Goal: Task Accomplishment & Management: Manage account settings

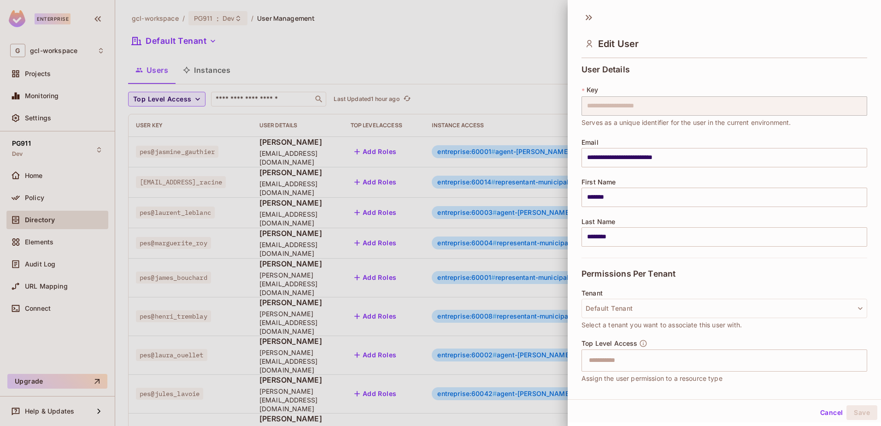
scroll to position [359, 0]
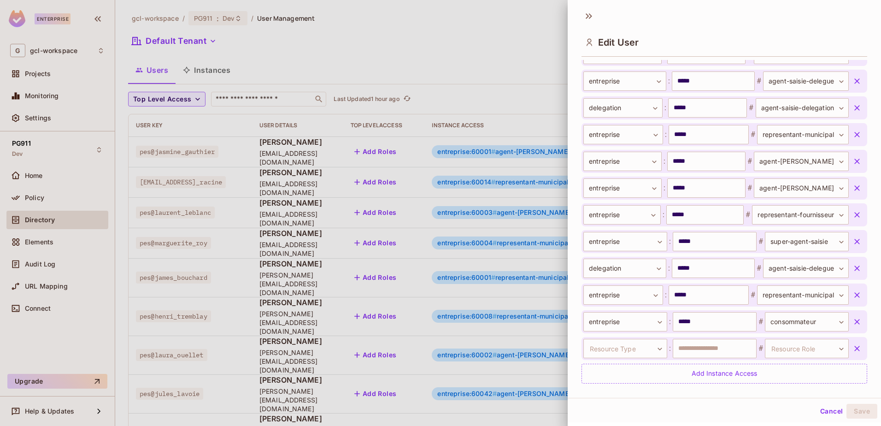
click at [466, 57] on div at bounding box center [440, 213] width 881 height 426
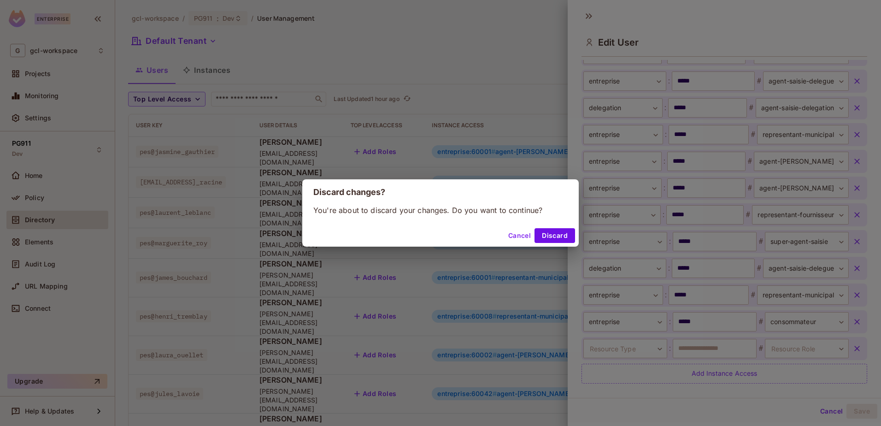
click at [520, 236] on button "Cancel" at bounding box center [520, 235] width 30 height 15
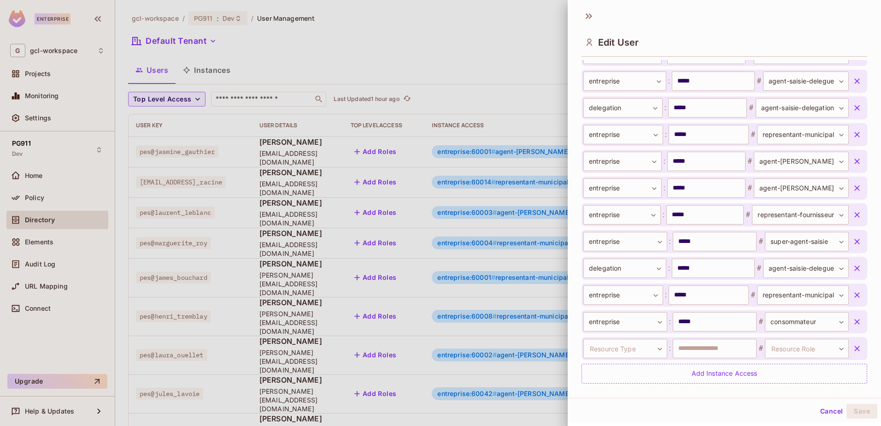
click at [820, 412] on button "Cancel" at bounding box center [832, 411] width 30 height 15
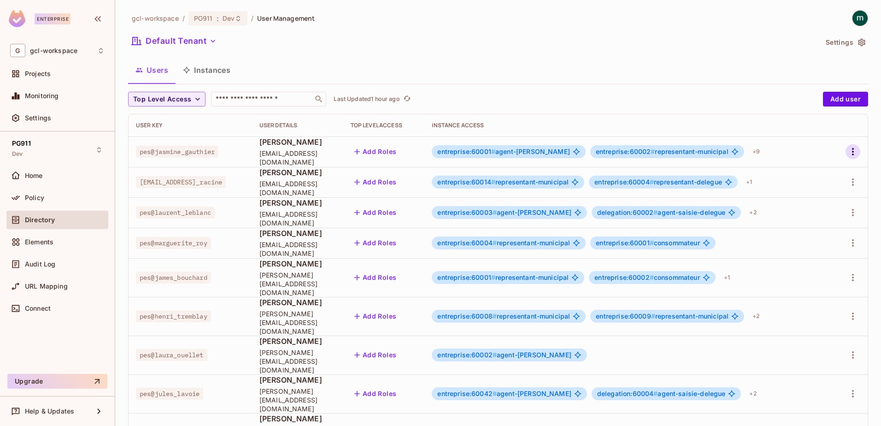
click at [847, 152] on icon "button" at bounding box center [852, 151] width 11 height 11
click at [796, 173] on div "Edit" at bounding box center [797, 172] width 12 height 9
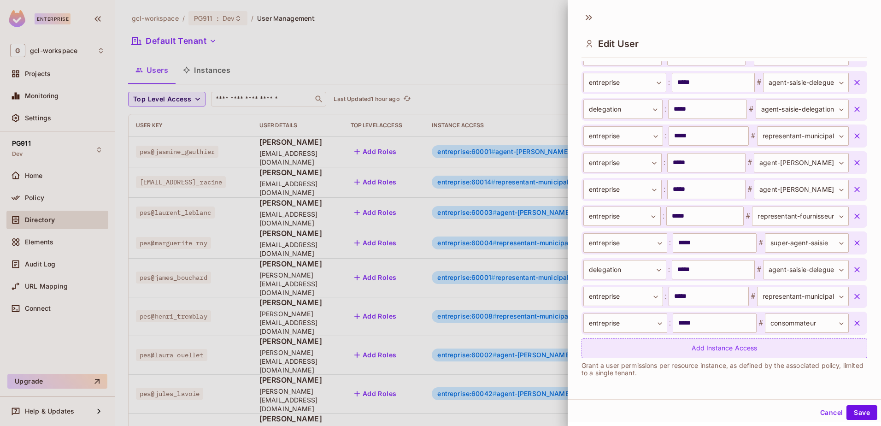
click at [701, 346] on div "Add Instance Access" at bounding box center [725, 348] width 286 height 20
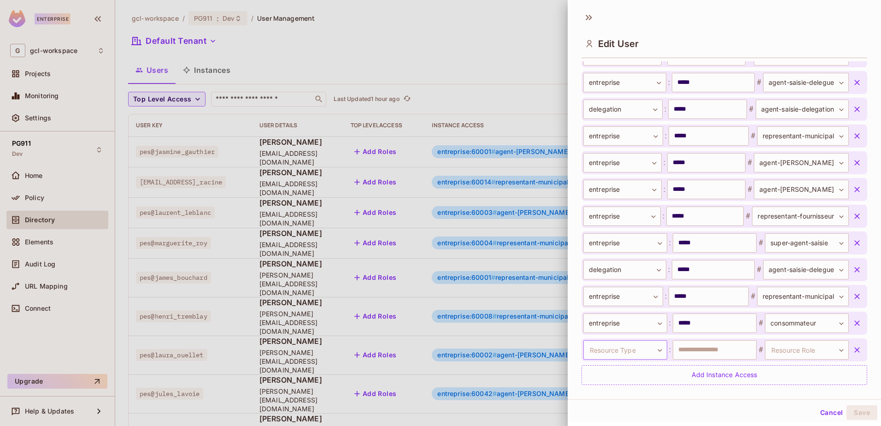
click at [610, 349] on body "Enterprise G gcl-workspace Projects Monitoring Settings PG911 Dev Home Policy D…" at bounding box center [440, 213] width 881 height 426
click at [596, 391] on li "entreprise" at bounding box center [619, 390] width 85 height 17
click at [735, 351] on input "text" at bounding box center [715, 349] width 84 height 19
type input "*****"
click at [810, 352] on body "Enterprise G gcl-workspace Projects Monitoring Settings PG911 Dev Home Policy D…" at bounding box center [440, 213] width 881 height 426
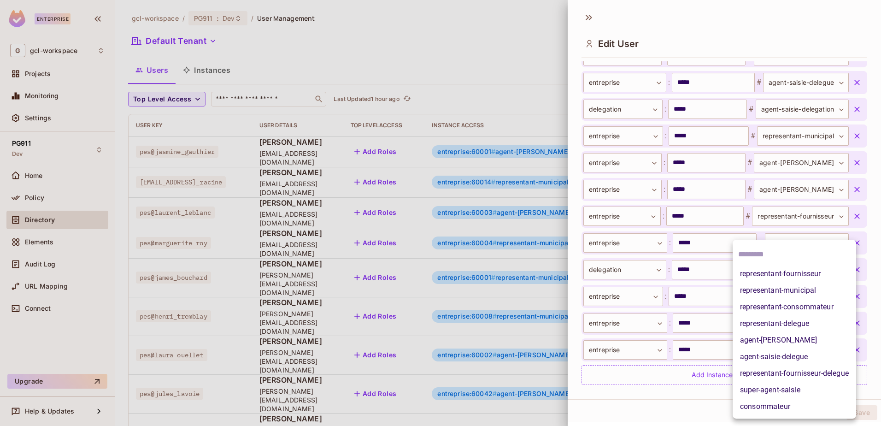
click at [765, 339] on li "agent-[PERSON_NAME]" at bounding box center [794, 340] width 123 height 17
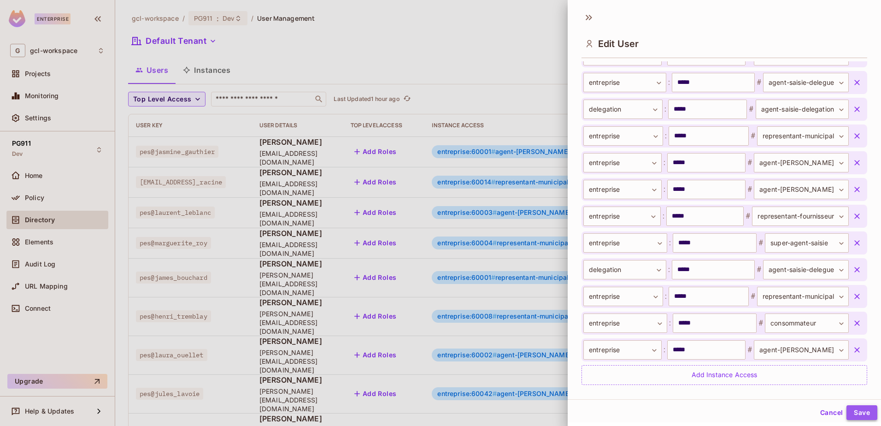
click at [851, 413] on button "Save" at bounding box center [861, 412] width 31 height 15
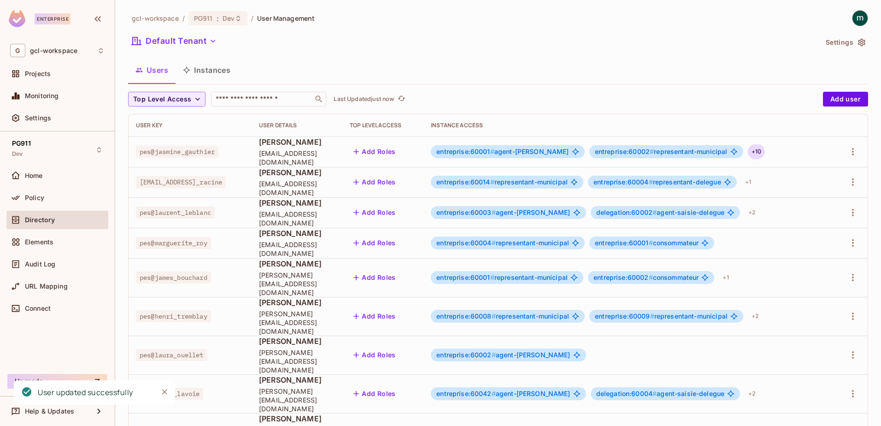
click at [750, 152] on div "+ 10" at bounding box center [756, 151] width 17 height 15
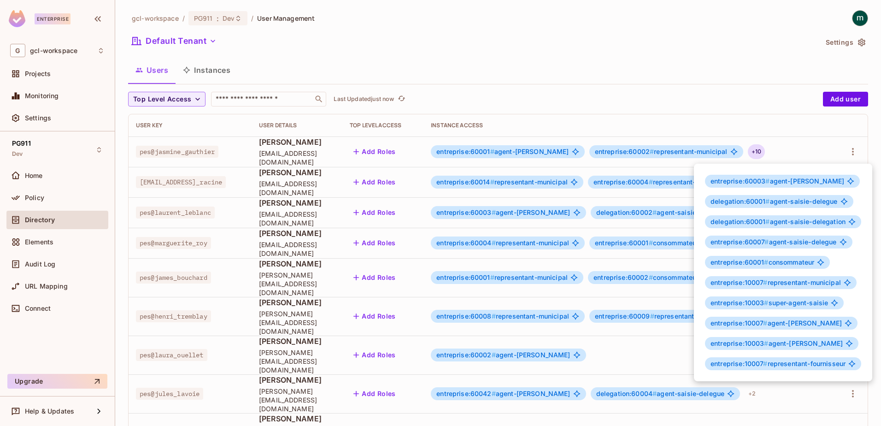
click at [847, 154] on div at bounding box center [440, 213] width 881 height 426
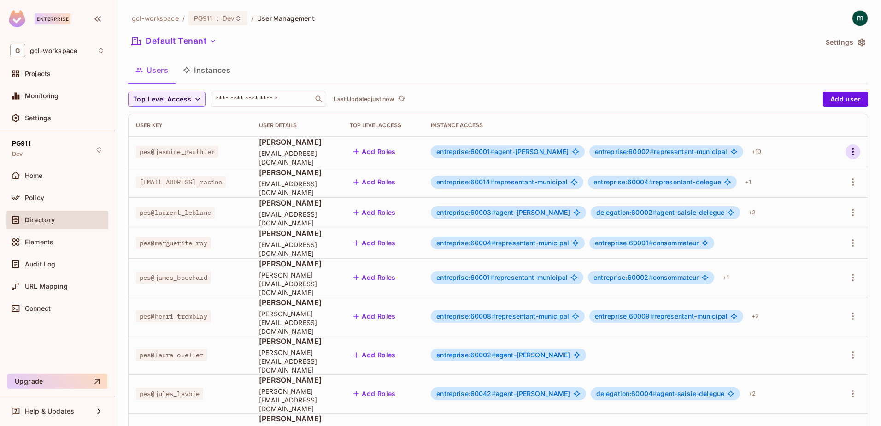
click at [847, 151] on icon "button" at bounding box center [852, 151] width 11 height 11
click at [790, 168] on span "Edit" at bounding box center [797, 172] width 18 height 15
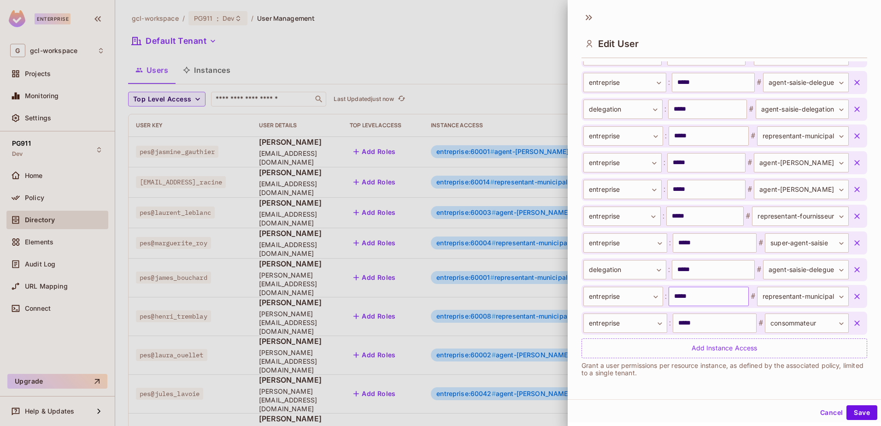
scroll to position [1, 0]
click at [716, 189] on input "*****" at bounding box center [706, 187] width 78 height 19
click at [676, 188] on input "*****" at bounding box center [706, 187] width 78 height 19
type input "****"
click at [773, 410] on div "Cancel Save" at bounding box center [724, 411] width 313 height 22
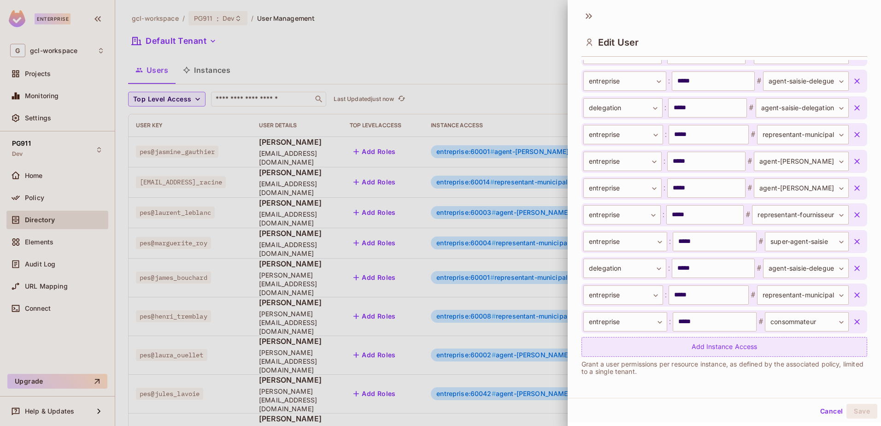
click at [663, 343] on div "Add Instance Access" at bounding box center [725, 347] width 286 height 20
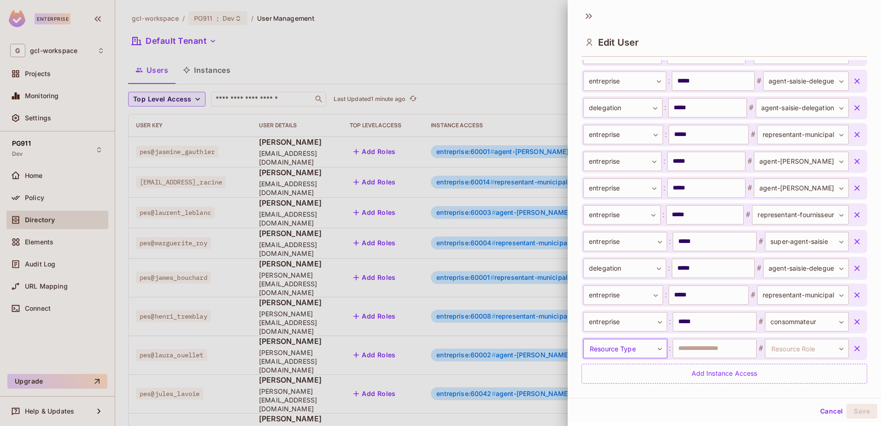
click at [656, 349] on body "Enterprise G gcl-workspace Projects Monitoring Settings PG911 Dev Home Policy D…" at bounding box center [440, 213] width 881 height 426
click at [597, 410] on li "delegation" at bounding box center [619, 406] width 85 height 17
click at [683, 351] on input "text" at bounding box center [715, 348] width 84 height 19
type input "*****"
click at [785, 346] on body "Enterprise G gcl-workspace Projects Monitoring Settings PG911 Dev Home Policy D…" at bounding box center [440, 213] width 881 height 426
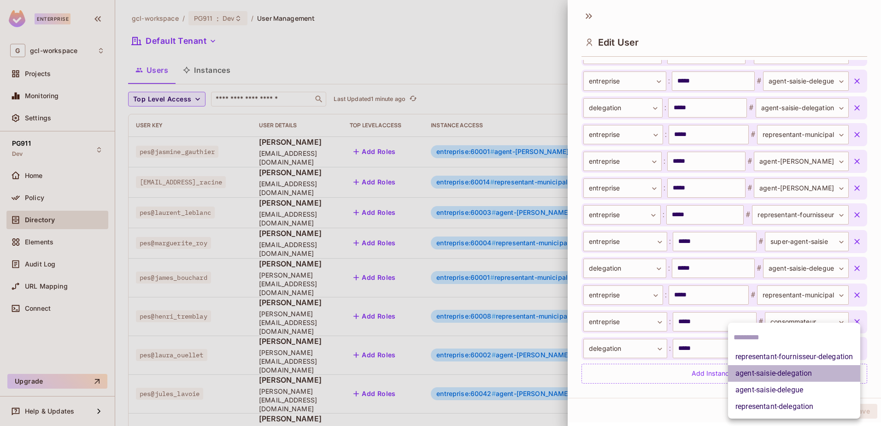
click at [769, 373] on li "agent-saisie-delegation" at bounding box center [794, 373] width 132 height 17
type input "**********"
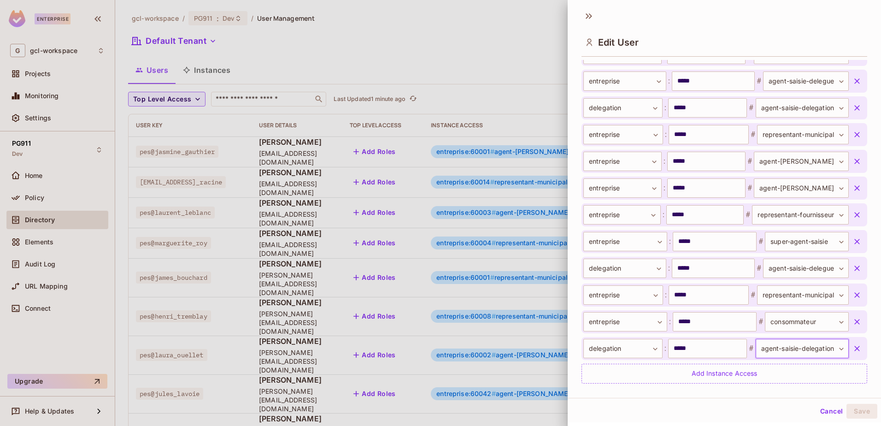
scroll to position [424, 0]
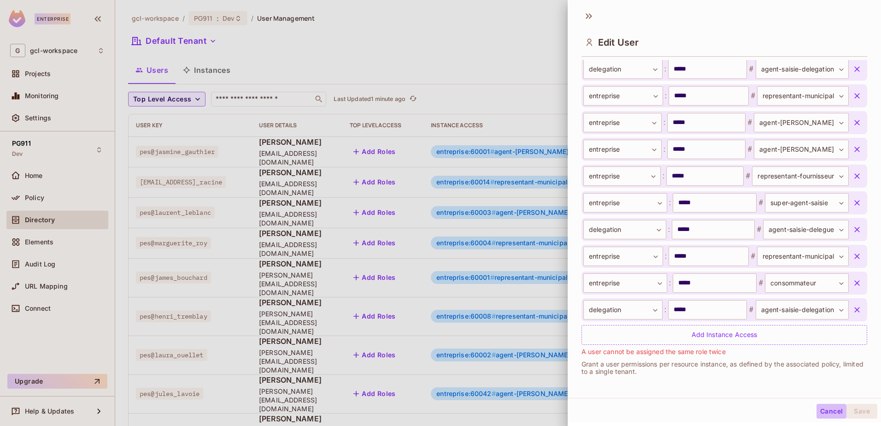
click at [817, 412] on button "Cancel" at bounding box center [832, 411] width 30 height 15
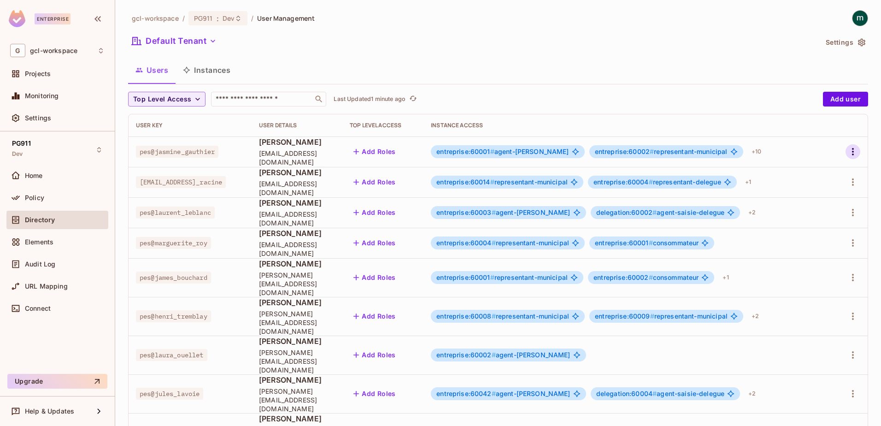
click at [852, 149] on icon "button" at bounding box center [853, 151] width 2 height 7
click at [794, 170] on div "Edit" at bounding box center [797, 172] width 12 height 9
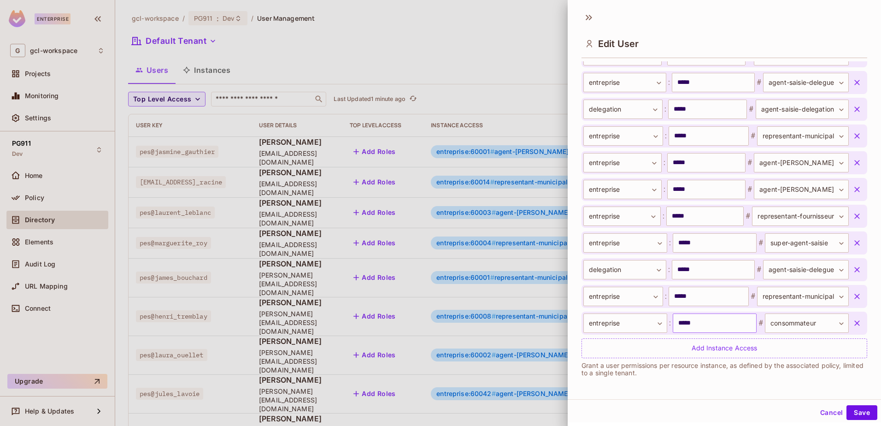
scroll to position [1, 0]
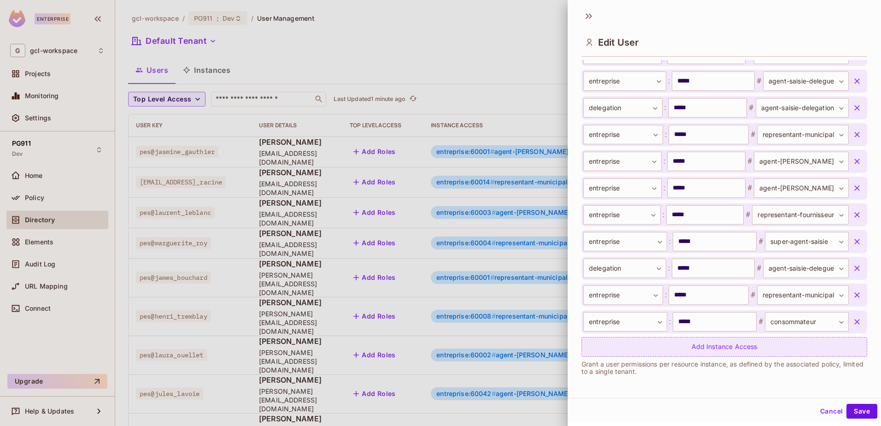
click at [694, 344] on div "Add Instance Access" at bounding box center [725, 347] width 286 height 20
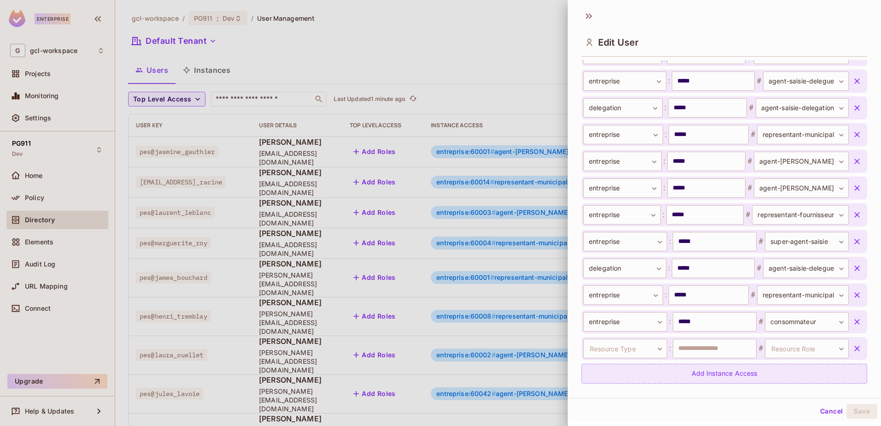
scroll to position [412, 0]
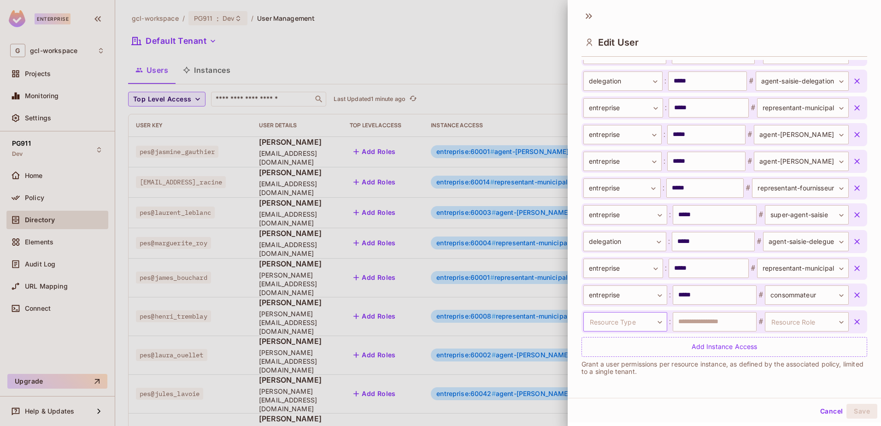
click at [656, 325] on body "Enterprise G gcl-workspace Projects Monitoring Settings PG911 Dev Home Policy D…" at bounding box center [440, 213] width 881 height 426
click at [600, 382] on li "entreprise" at bounding box center [619, 382] width 85 height 17
click at [682, 321] on input "text" at bounding box center [715, 321] width 84 height 19
type input "*****"
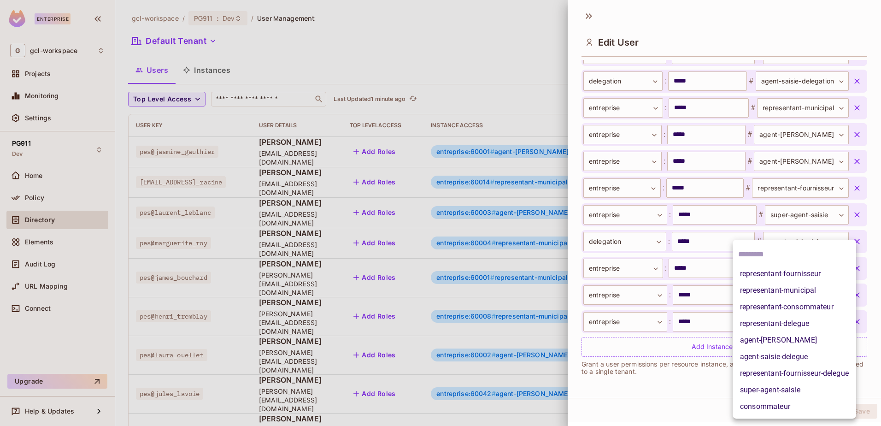
click at [794, 321] on body "Enterprise G gcl-workspace Projects Monitoring Settings PG911 Dev Home Policy D…" at bounding box center [440, 213] width 881 height 426
click at [759, 346] on li "agent-[PERSON_NAME]" at bounding box center [794, 340] width 123 height 17
type input "**********"
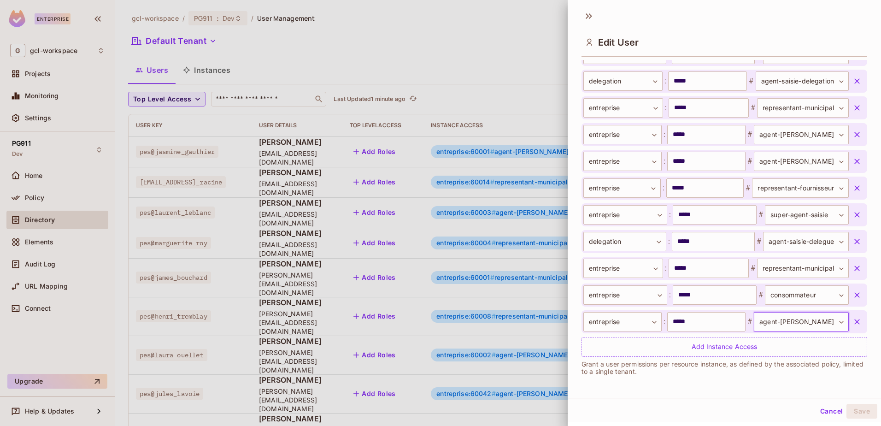
click at [371, 45] on div at bounding box center [440, 213] width 881 height 426
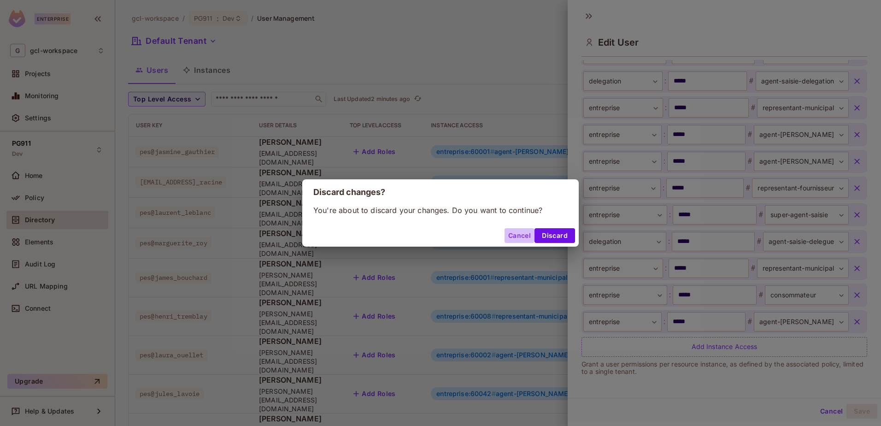
click at [516, 234] on button "Cancel" at bounding box center [520, 235] width 30 height 15
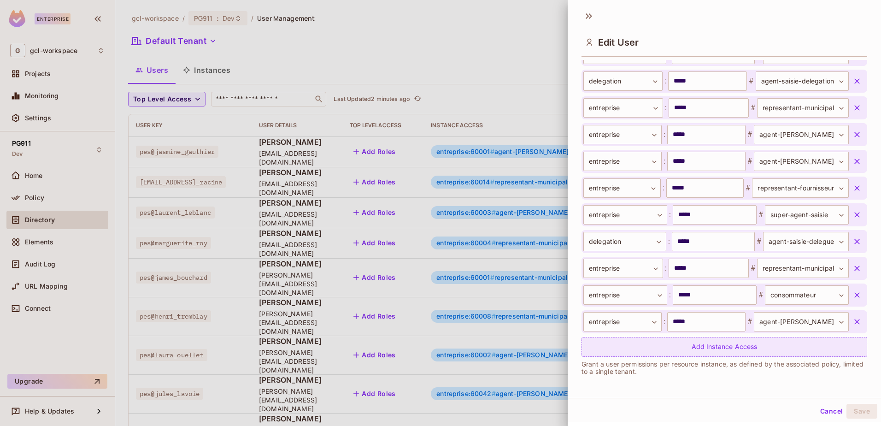
click at [712, 343] on div "Add Instance Access" at bounding box center [725, 347] width 286 height 20
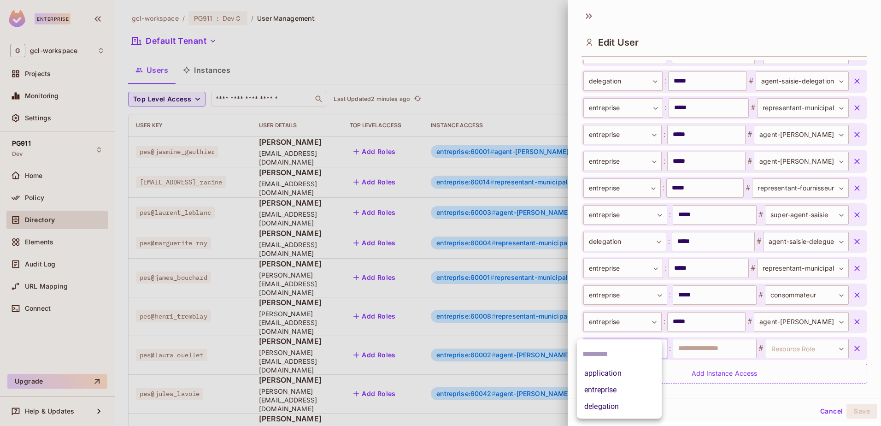
click at [633, 350] on body "Enterprise G gcl-workspace Projects Monitoring Settings PG911 Dev Home Policy D…" at bounding box center [440, 213] width 881 height 426
click at [598, 409] on li "delegation" at bounding box center [619, 406] width 85 height 17
click at [688, 352] on input "text" at bounding box center [715, 348] width 84 height 19
type input "*****"
click at [787, 349] on body "Enterprise G gcl-workspace Projects Monitoring Settings PG911 Dev Home Policy D…" at bounding box center [440, 213] width 881 height 426
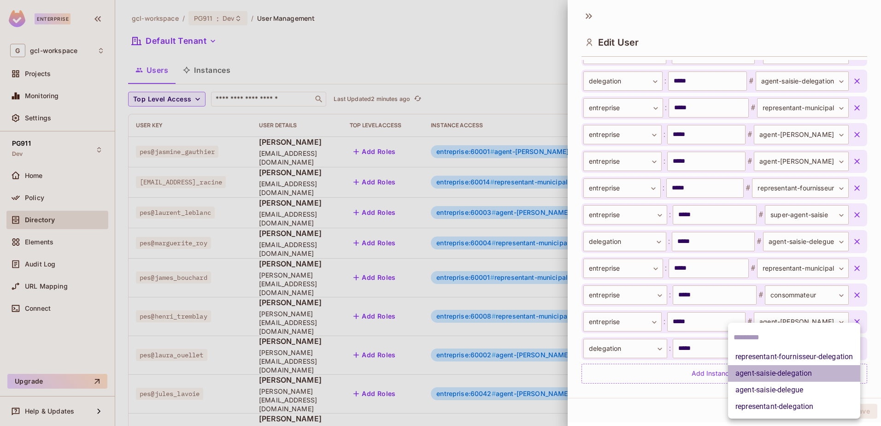
click at [767, 373] on li "agent-saisie-delegation" at bounding box center [794, 373] width 132 height 17
type input "**********"
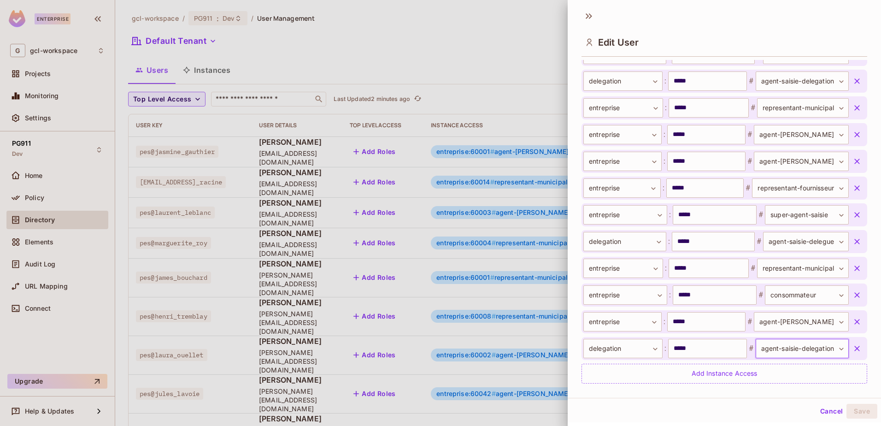
click at [429, 40] on div at bounding box center [440, 213] width 881 height 426
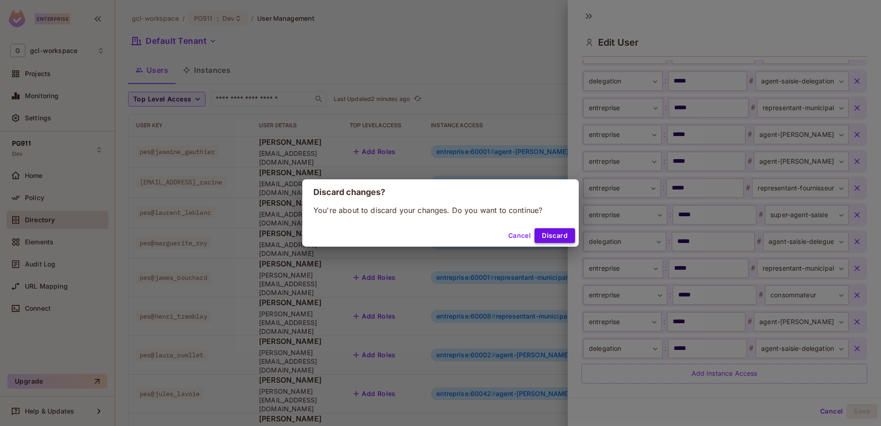
click at [547, 235] on button "Discard" at bounding box center [555, 235] width 41 height 15
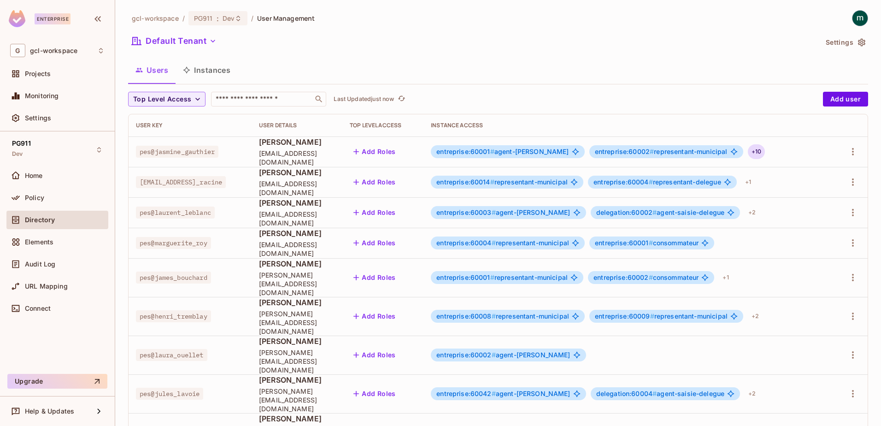
click at [748, 151] on div "+ 10" at bounding box center [756, 151] width 17 height 15
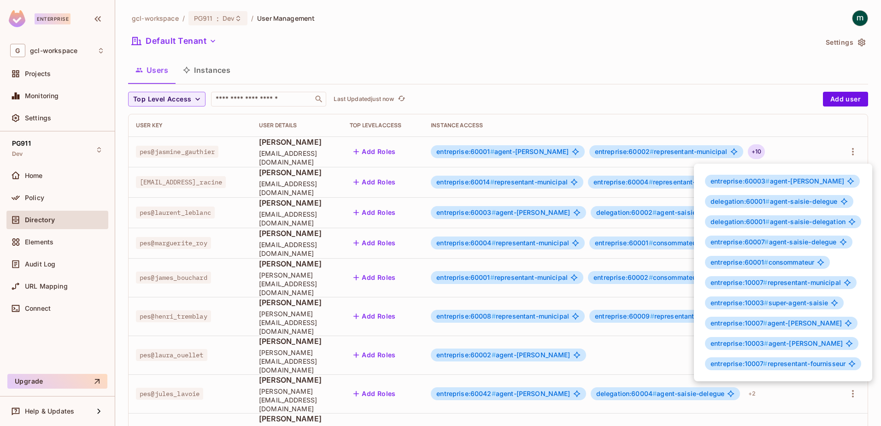
click at [698, 91] on div at bounding box center [440, 213] width 881 height 426
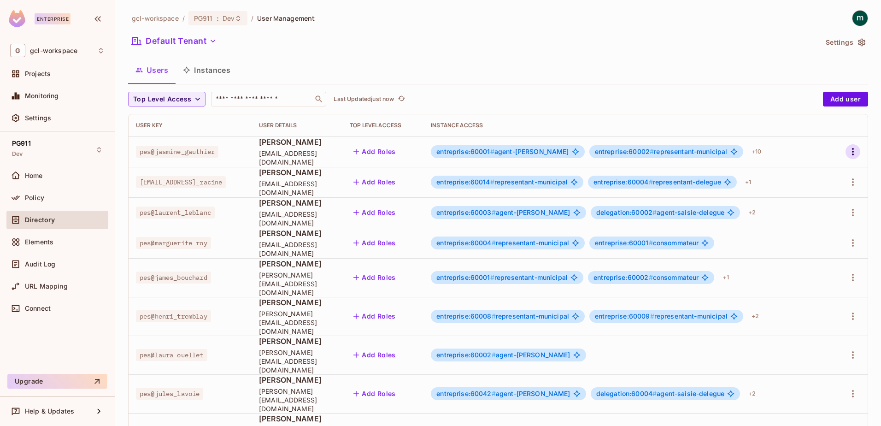
click at [847, 150] on icon "button" at bounding box center [852, 151] width 11 height 11
click at [789, 170] on span "Edit" at bounding box center [797, 172] width 18 height 15
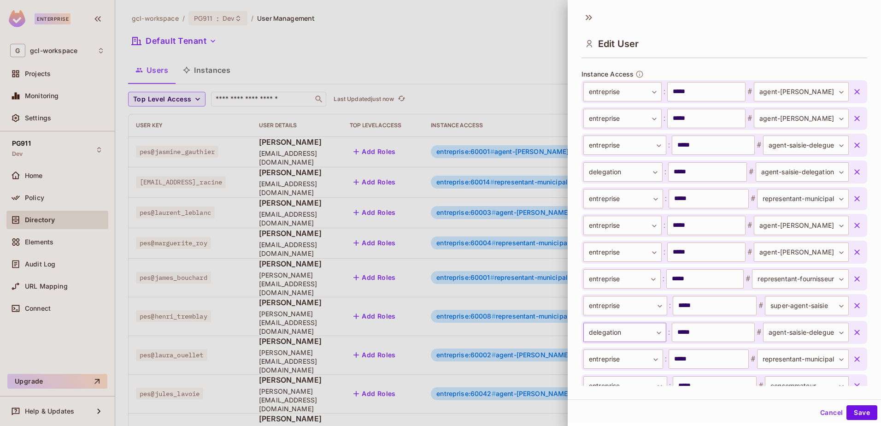
scroll to position [385, 0]
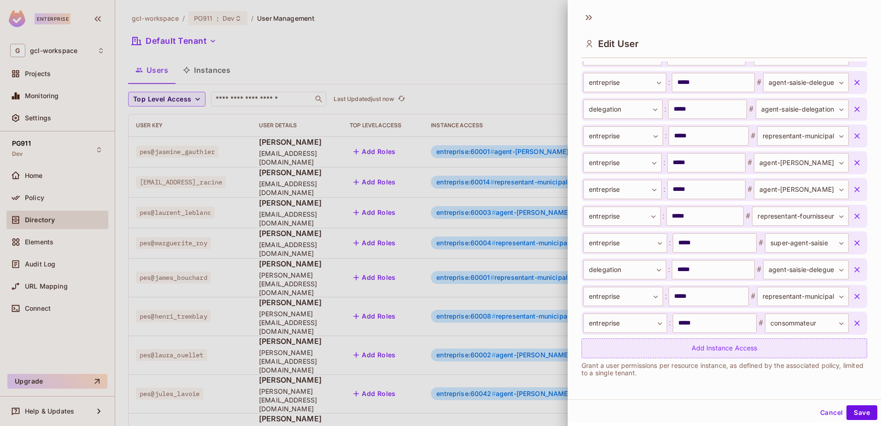
click at [604, 347] on div "Add Instance Access" at bounding box center [725, 348] width 286 height 20
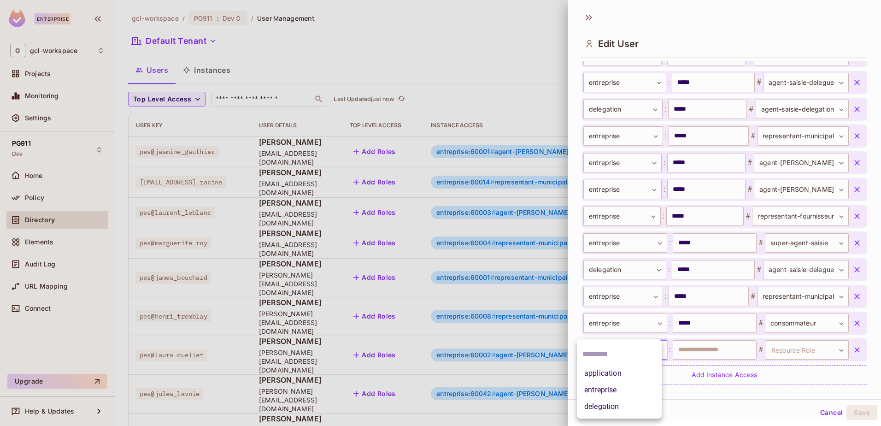
click at [655, 349] on body "Enterprise G gcl-workspace Projects Monitoring Settings PG911 Dev Home Policy D…" at bounding box center [440, 213] width 881 height 426
click at [594, 391] on li "entreprise" at bounding box center [619, 390] width 85 height 17
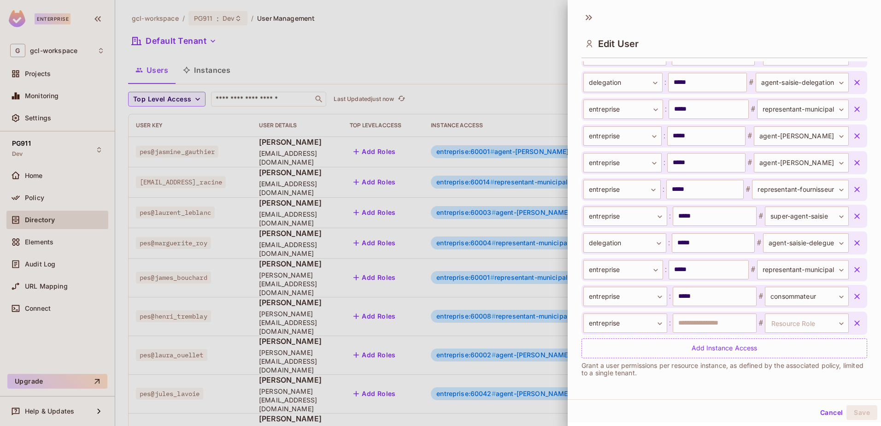
scroll to position [1, 0]
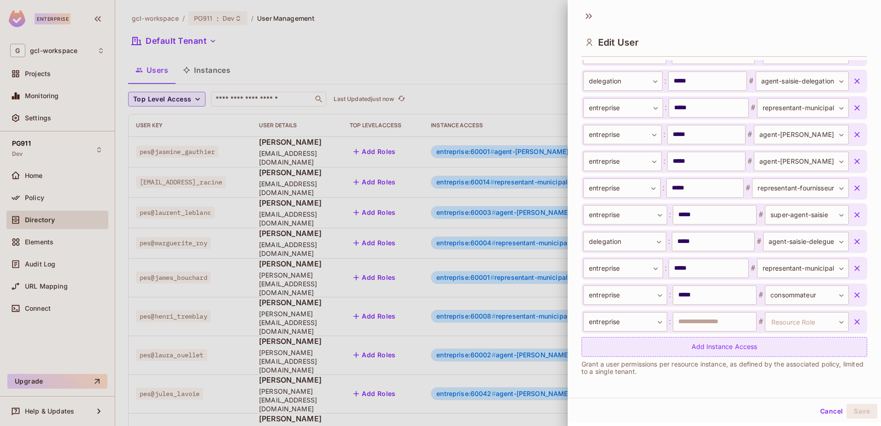
click at [704, 344] on div "Add Instance Access" at bounding box center [725, 347] width 286 height 20
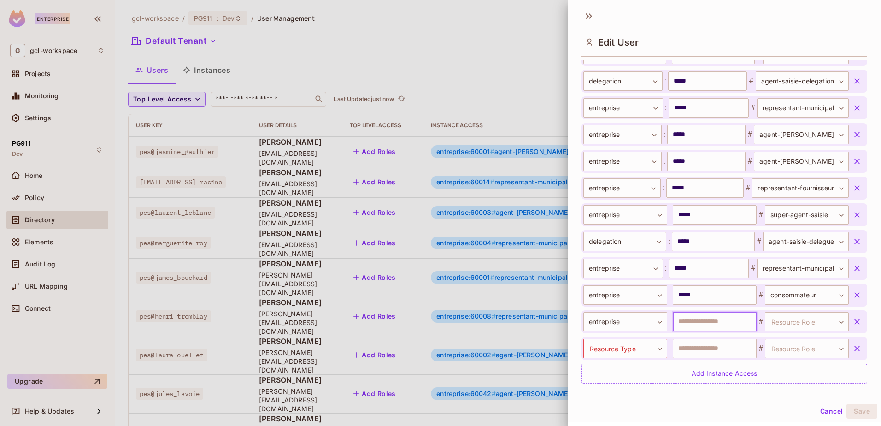
click at [695, 318] on input "text" at bounding box center [715, 321] width 84 height 19
type input "*****"
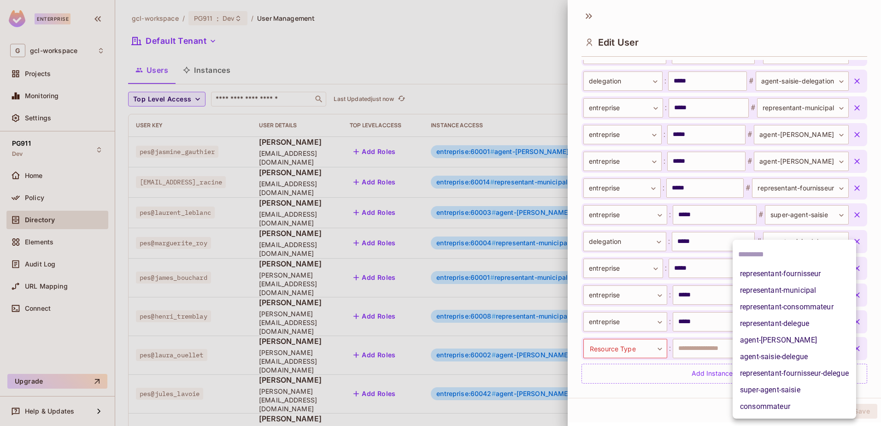
click at [773, 322] on body "Enterprise G gcl-workspace Projects Monitoring Settings PG911 Dev Home Policy D…" at bounding box center [440, 213] width 881 height 426
click at [755, 341] on li "agent-[PERSON_NAME]" at bounding box center [794, 340] width 123 height 17
type input "**********"
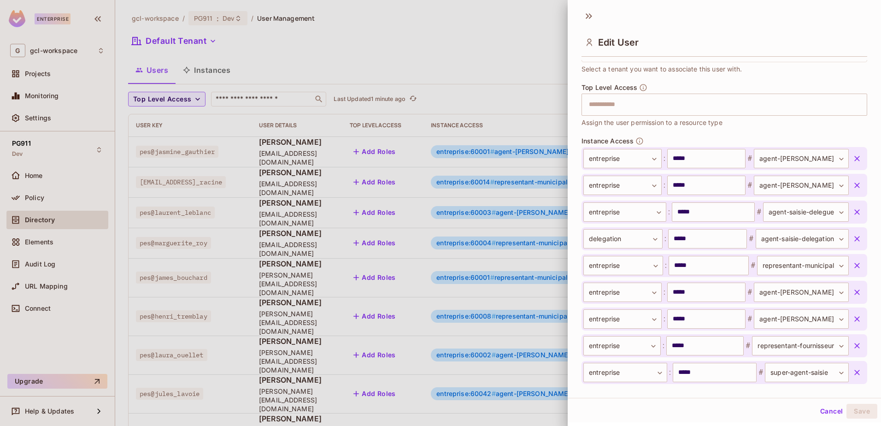
scroll to position [162, 0]
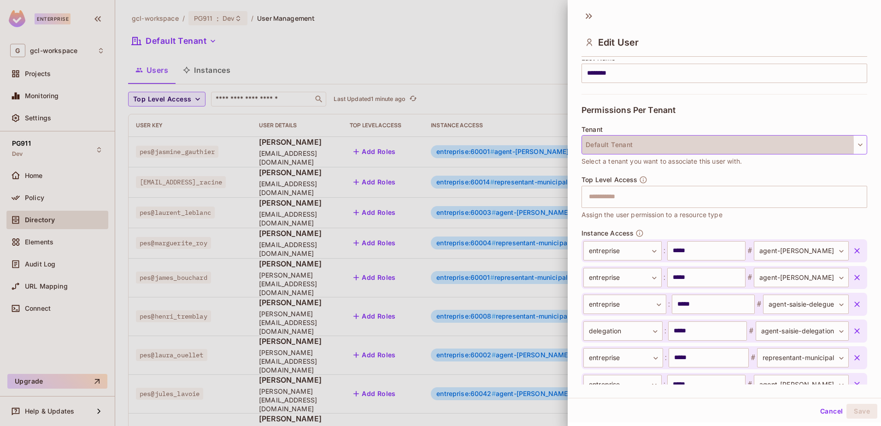
click at [608, 146] on button "Default Tenant" at bounding box center [725, 144] width 286 height 19
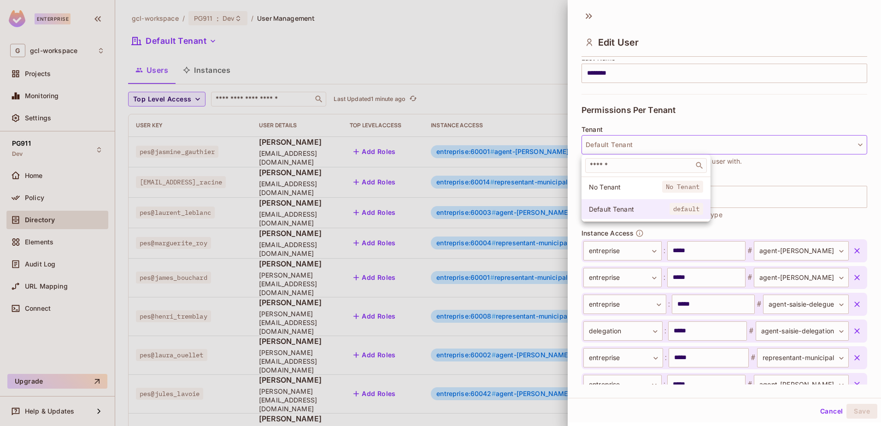
click at [609, 208] on span "Default Tenant" at bounding box center [629, 209] width 81 height 9
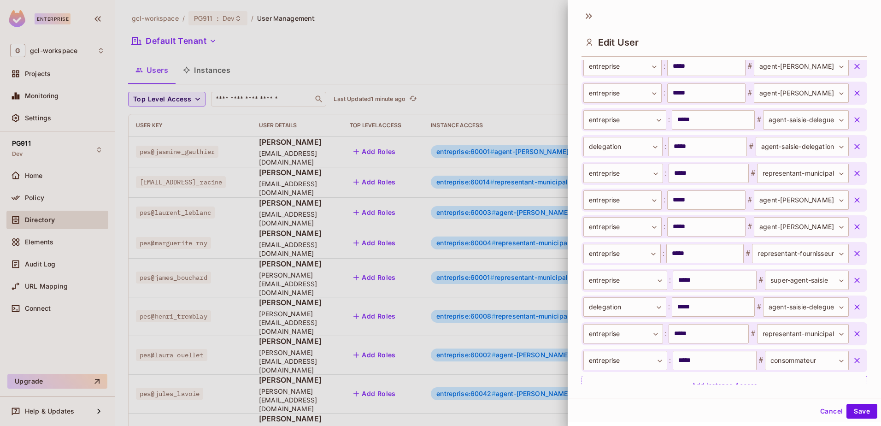
scroll to position [385, 0]
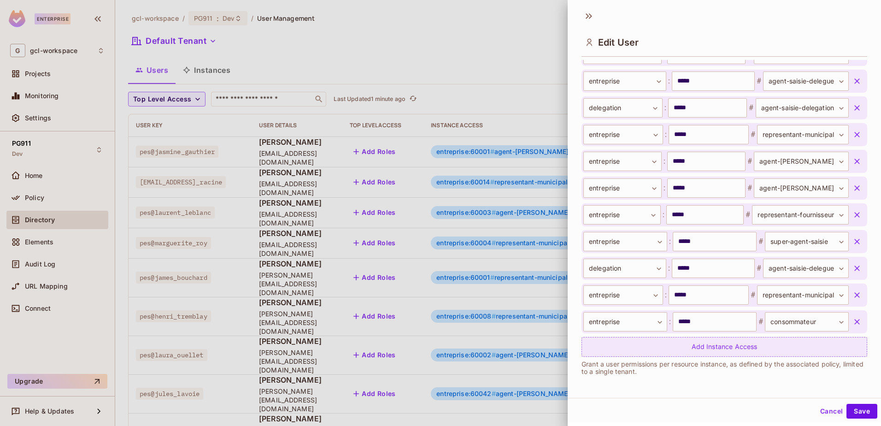
click at [697, 342] on div "Add Instance Access" at bounding box center [725, 347] width 286 height 20
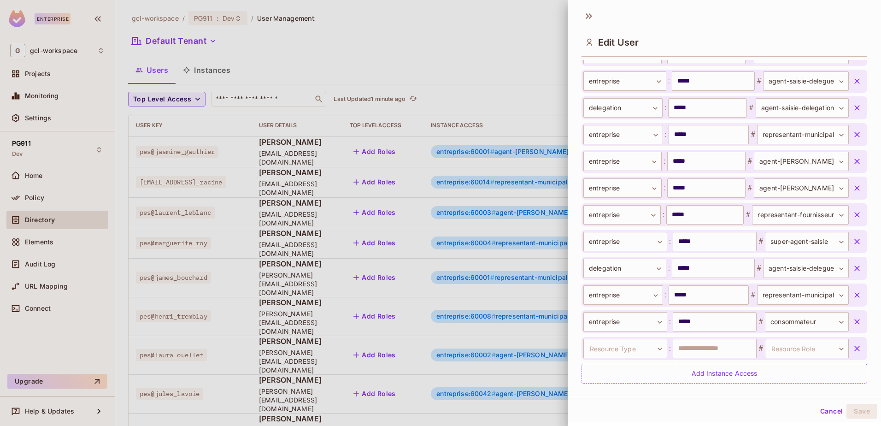
click at [817, 412] on button "Cancel" at bounding box center [832, 411] width 30 height 15
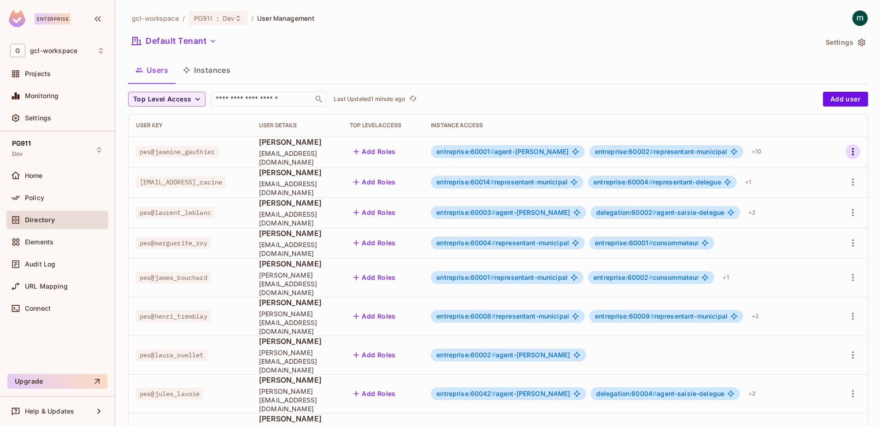
click at [847, 153] on icon "button" at bounding box center [852, 151] width 11 height 11
click at [797, 171] on div "Edit" at bounding box center [797, 172] width 12 height 9
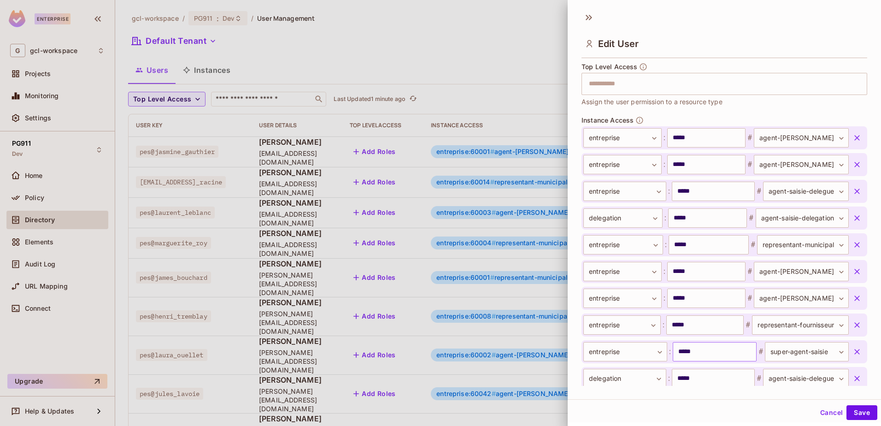
scroll to position [369, 0]
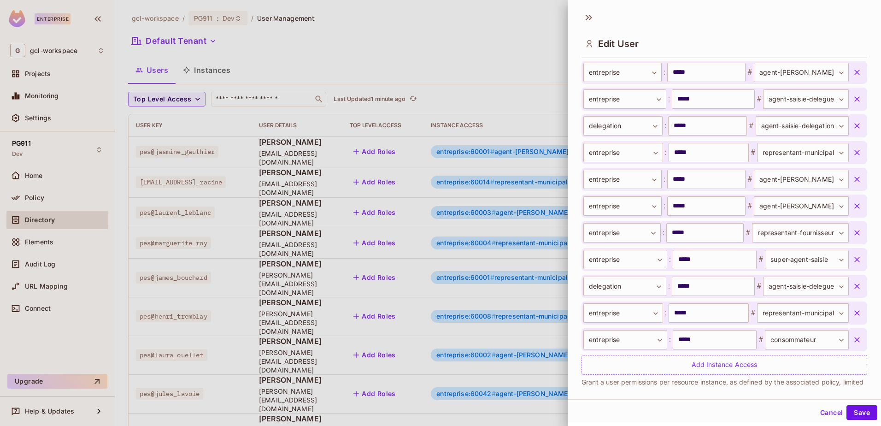
click at [854, 71] on icon "button" at bounding box center [857, 73] width 6 height 6
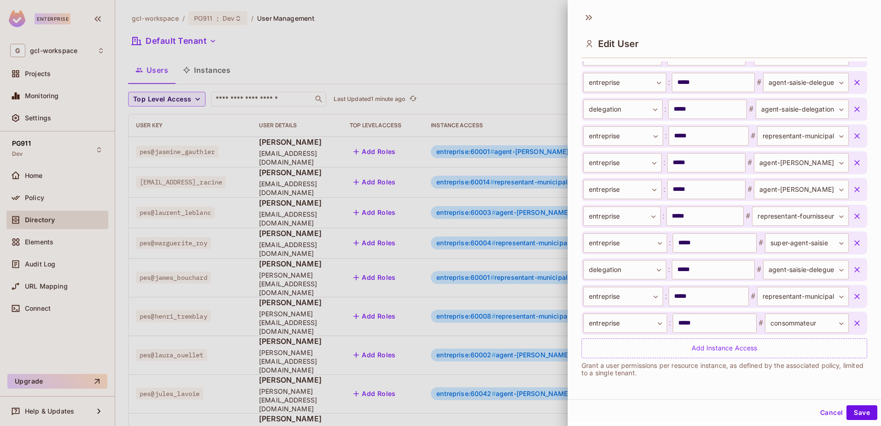
scroll to position [342, 0]
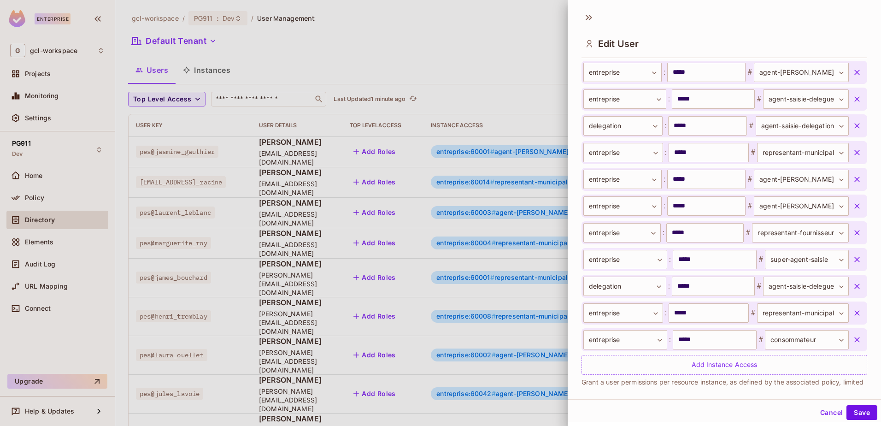
click at [852, 284] on icon "button" at bounding box center [856, 286] width 9 height 9
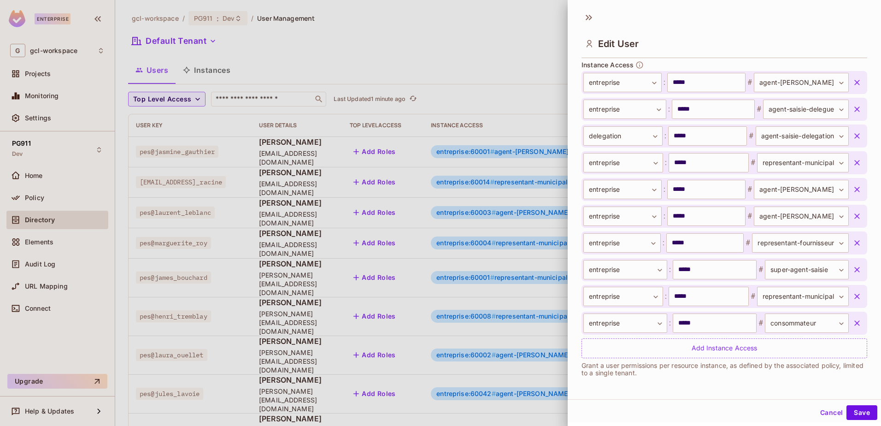
scroll to position [332, 0]
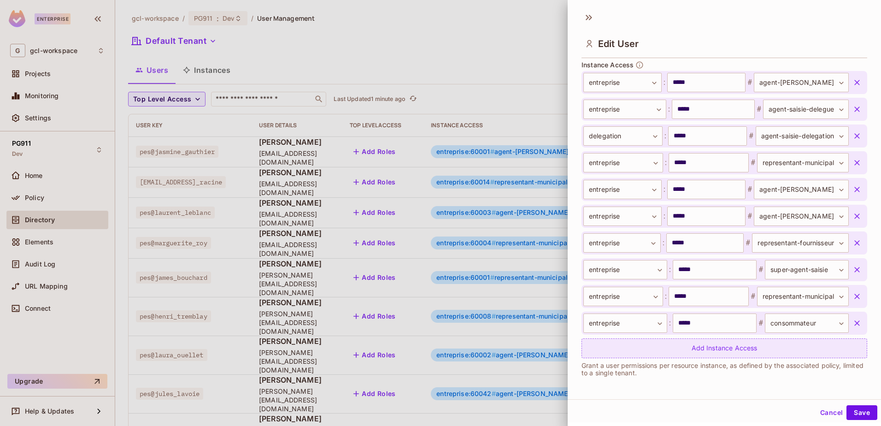
click at [675, 347] on div "Add Instance Access" at bounding box center [725, 348] width 286 height 20
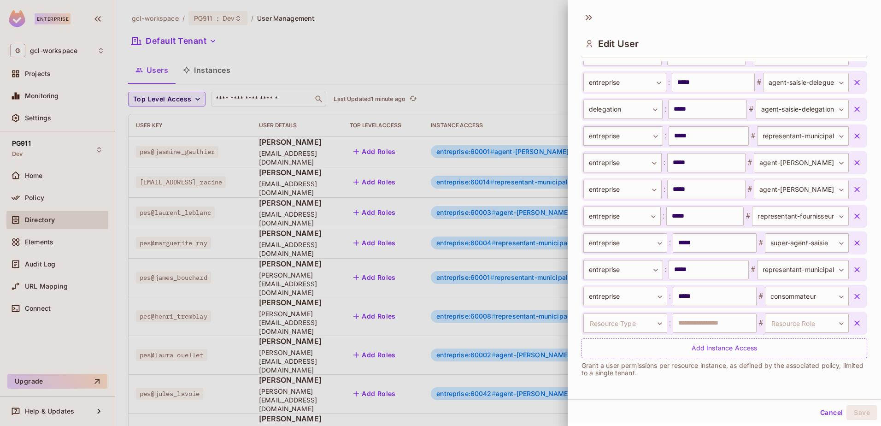
scroll to position [1, 0]
click at [817, 409] on button "Cancel" at bounding box center [832, 411] width 30 height 15
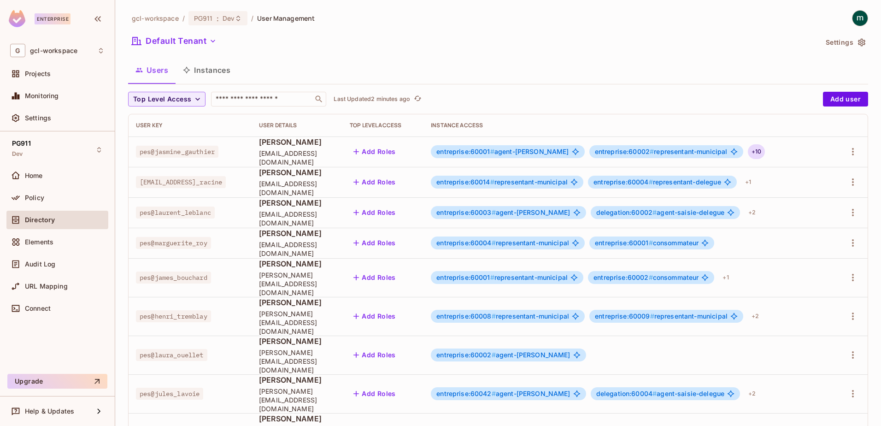
click at [751, 151] on div "+ 10" at bounding box center [756, 151] width 17 height 15
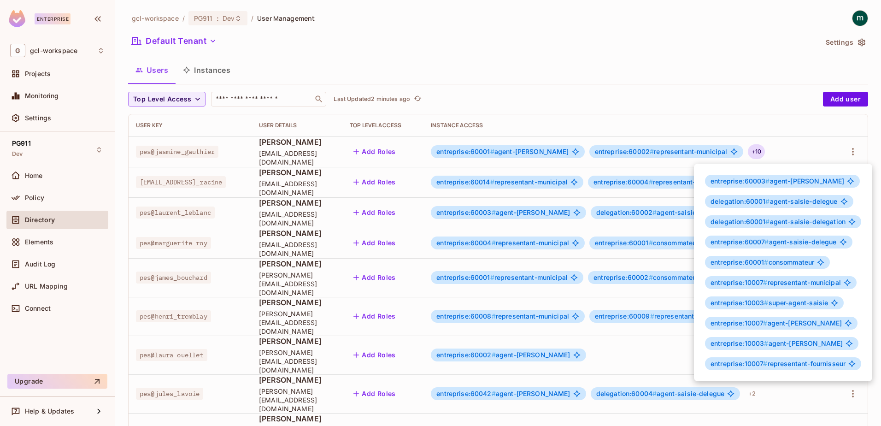
click at [791, 150] on div at bounding box center [440, 213] width 881 height 426
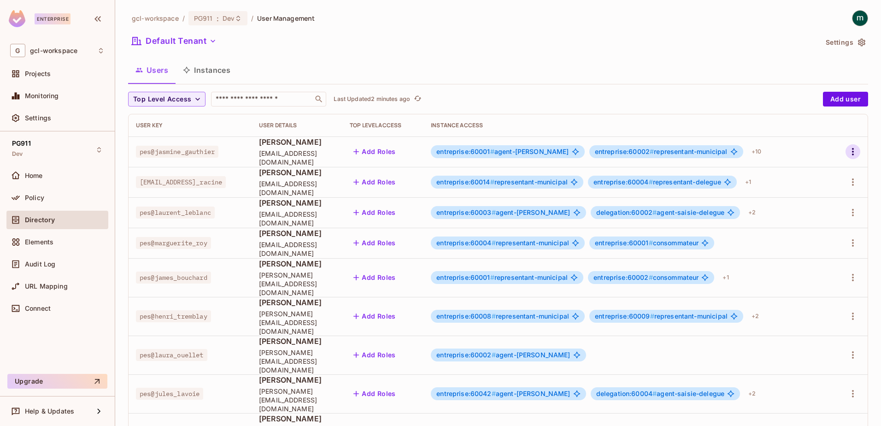
click at [847, 151] on icon "button" at bounding box center [852, 151] width 11 height 11
click at [795, 173] on div "Edit" at bounding box center [797, 172] width 12 height 9
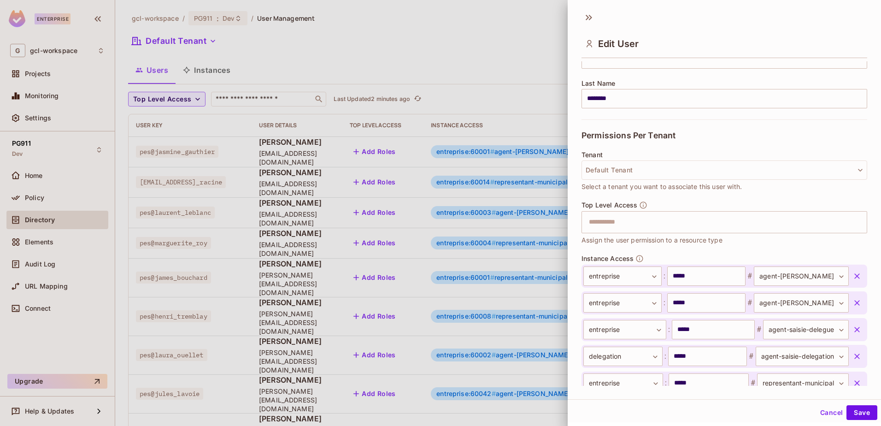
scroll to position [276, 0]
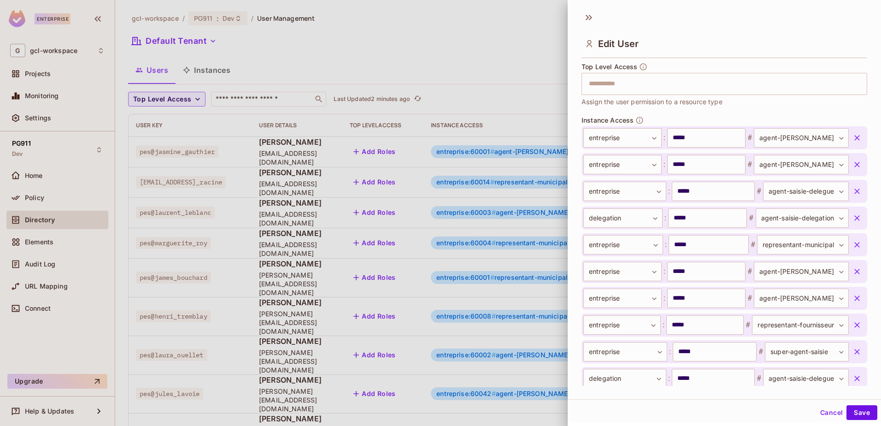
click at [854, 165] on icon "button" at bounding box center [857, 165] width 6 height 6
click at [854, 412] on button "Save" at bounding box center [861, 412] width 31 height 15
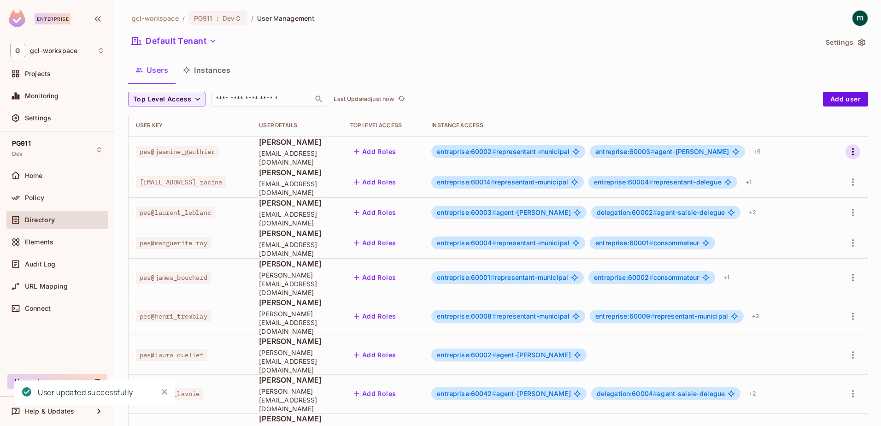
click at [847, 152] on icon "button" at bounding box center [852, 151] width 11 height 11
click at [796, 167] on span "Edit" at bounding box center [797, 172] width 18 height 15
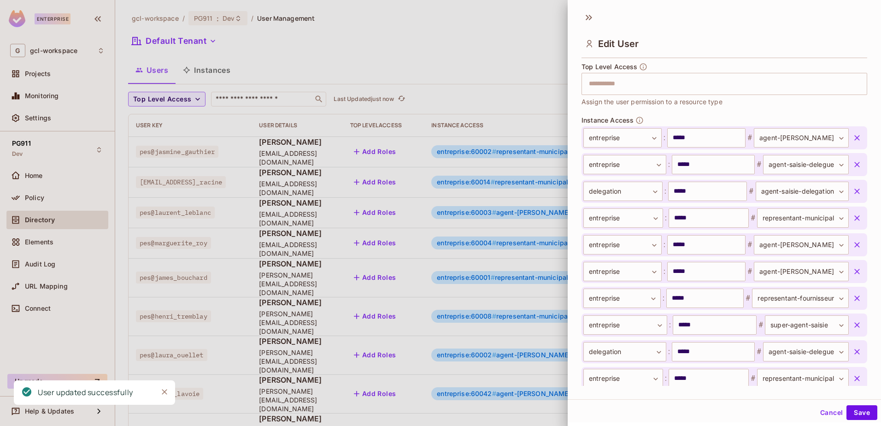
scroll to position [359, 0]
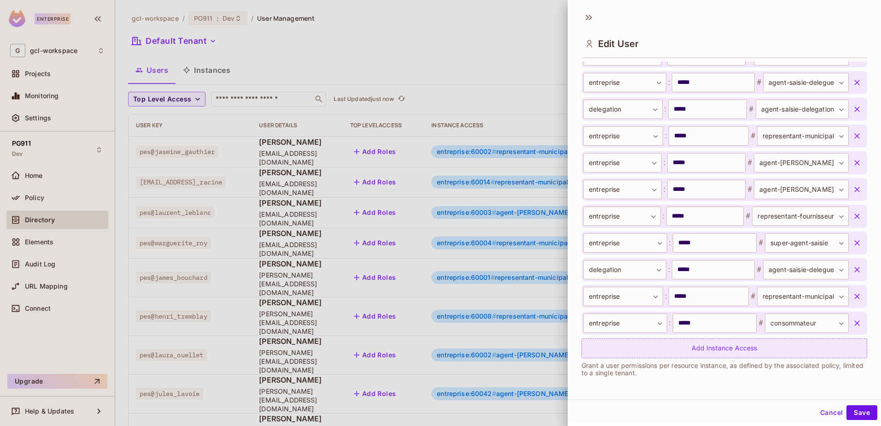
click at [687, 349] on div "Add Instance Access" at bounding box center [725, 348] width 286 height 20
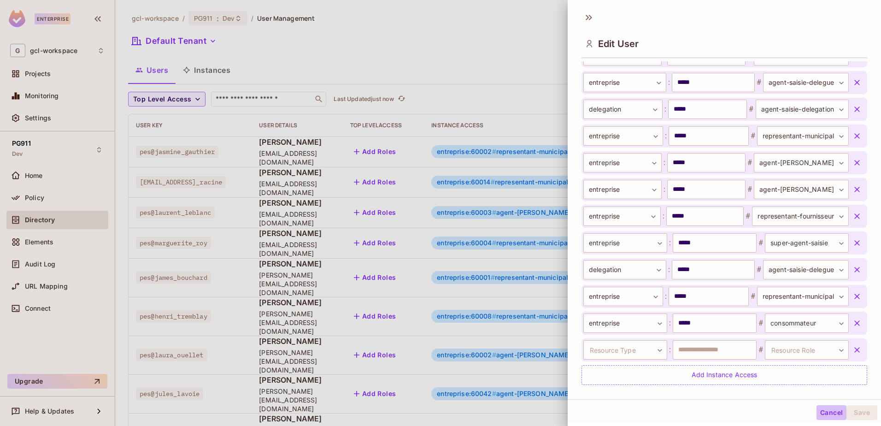
click at [824, 415] on button "Cancel" at bounding box center [832, 412] width 30 height 15
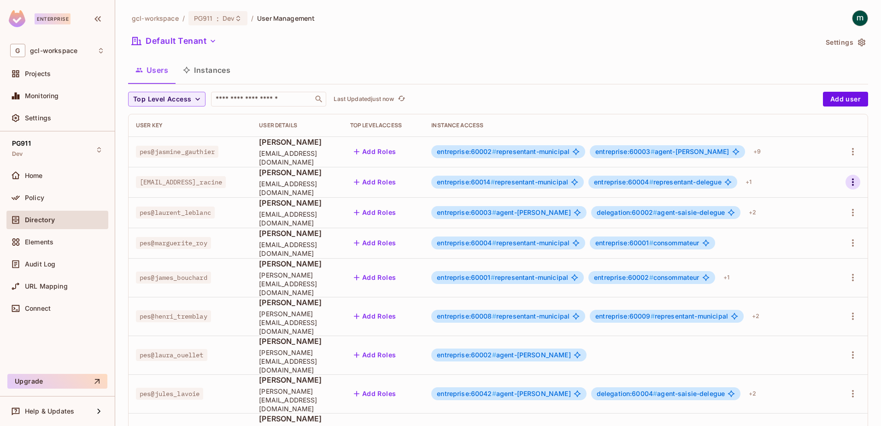
click at [847, 182] on icon "button" at bounding box center [852, 181] width 11 height 11
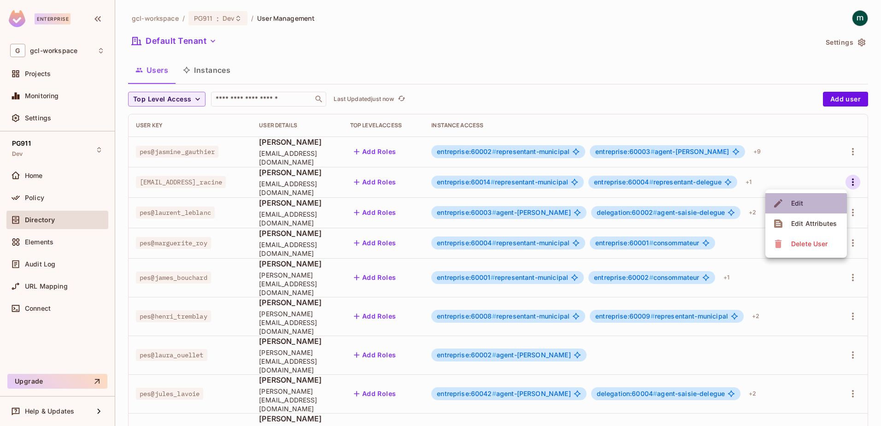
click at [799, 209] on span "Edit" at bounding box center [797, 203] width 18 height 15
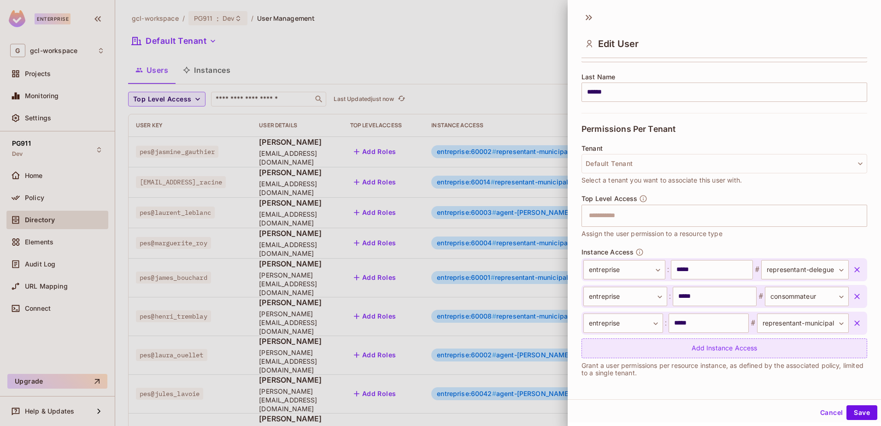
scroll to position [1, 0]
click at [689, 345] on div "Add Instance Access" at bounding box center [725, 347] width 286 height 20
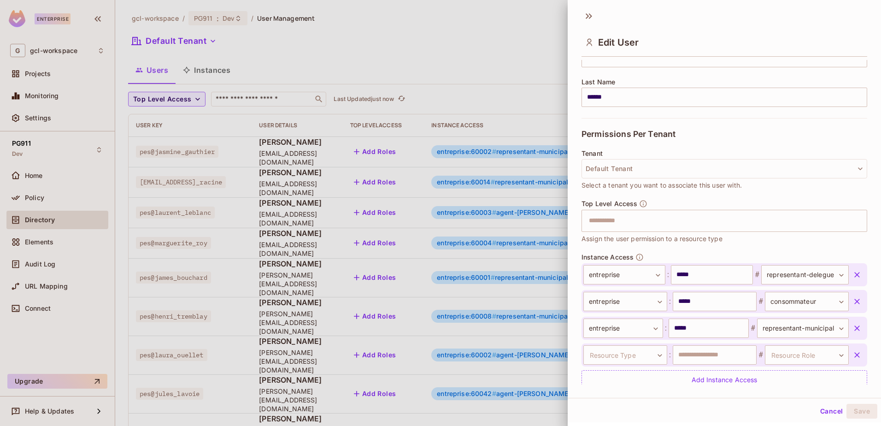
scroll to position [171, 0]
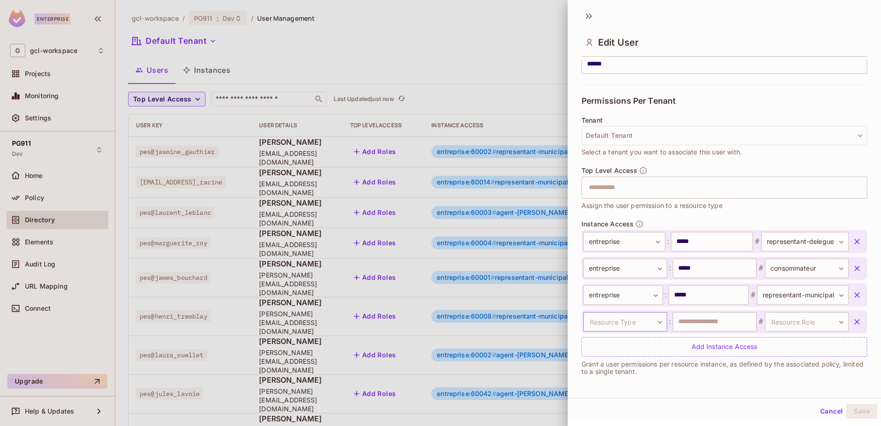
click at [654, 324] on body "Enterprise G gcl-workspace Projects Monitoring Settings PG911 Dev Home Policy D…" at bounding box center [440, 213] width 881 height 426
click at [597, 382] on li "entreprise" at bounding box center [619, 382] width 85 height 17
click at [723, 326] on input "text" at bounding box center [715, 321] width 84 height 19
type input "*****"
click at [788, 323] on body "Enterprise G gcl-workspace Projects Monitoring Settings PG911 Dev Home Policy D…" at bounding box center [440, 213] width 881 height 426
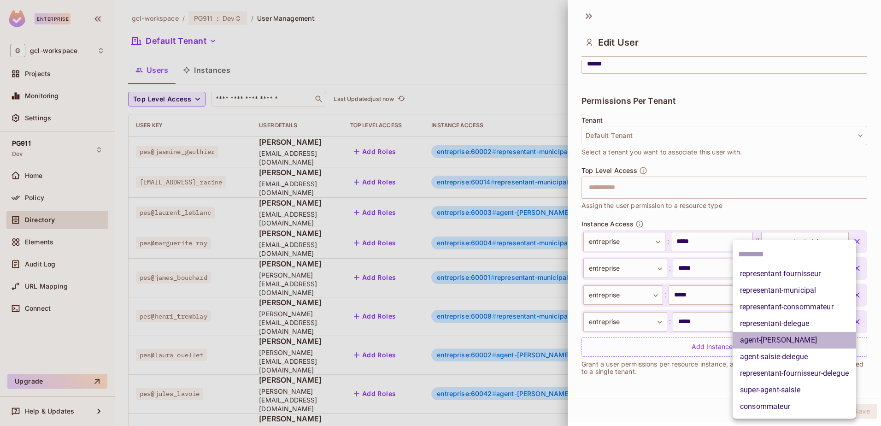
click at [756, 342] on li "agent-[PERSON_NAME]" at bounding box center [794, 340] width 123 height 17
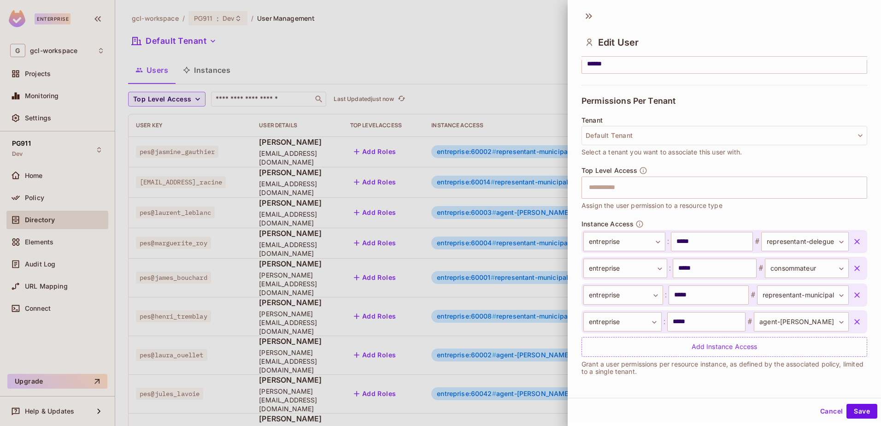
click at [819, 411] on button "Cancel" at bounding box center [832, 411] width 30 height 15
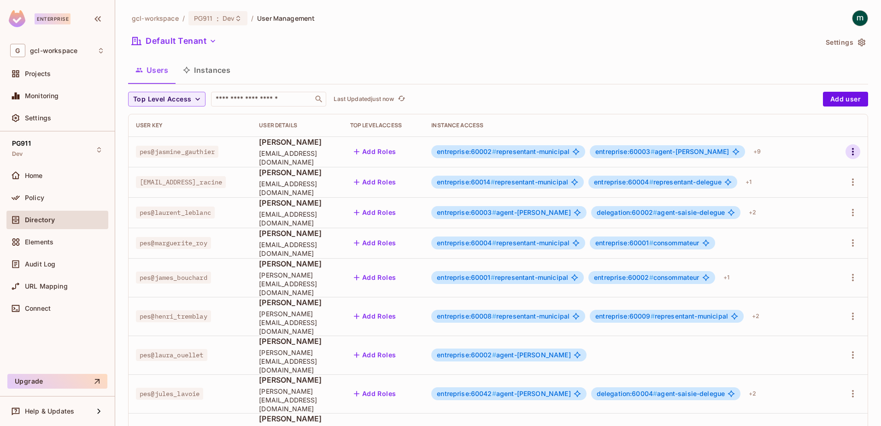
click at [852, 149] on icon "button" at bounding box center [853, 151] width 2 height 7
click at [793, 170] on div "Edit" at bounding box center [797, 172] width 12 height 9
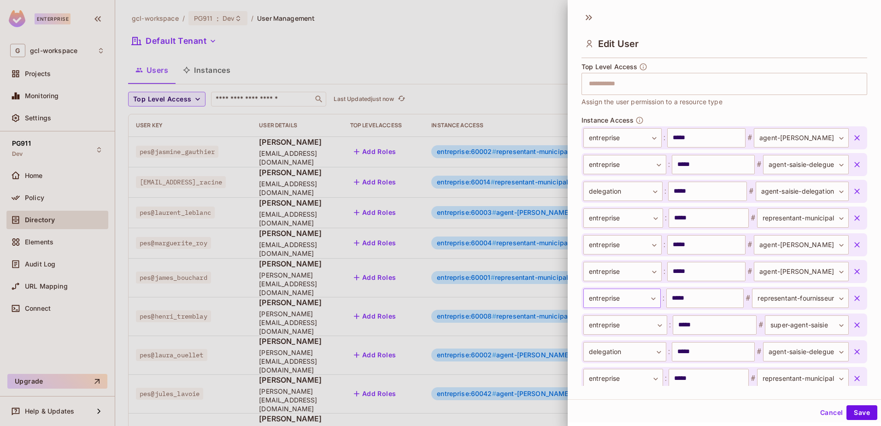
scroll to position [359, 0]
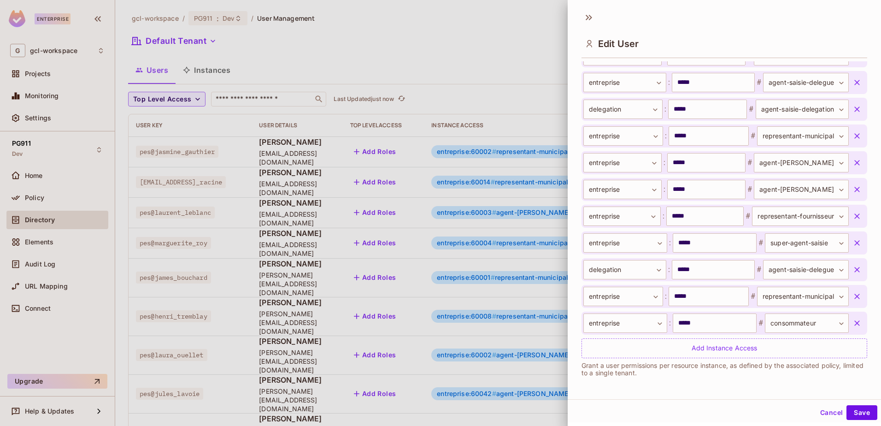
click at [854, 109] on icon "button" at bounding box center [857, 109] width 6 height 6
click at [851, 411] on button "Save" at bounding box center [861, 412] width 31 height 15
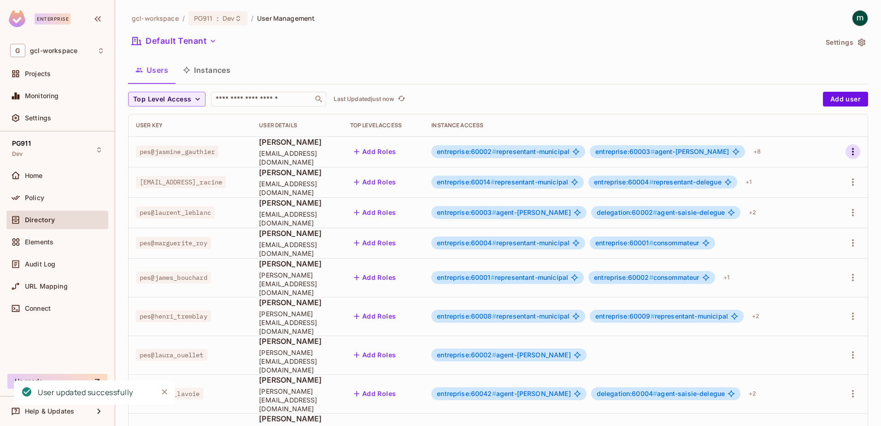
click at [847, 150] on icon "button" at bounding box center [852, 151] width 11 height 11
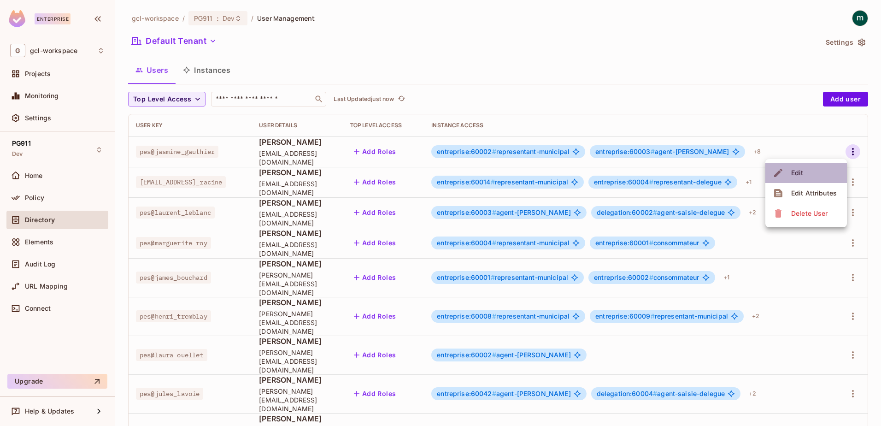
click at [794, 167] on span "Edit" at bounding box center [797, 172] width 18 height 15
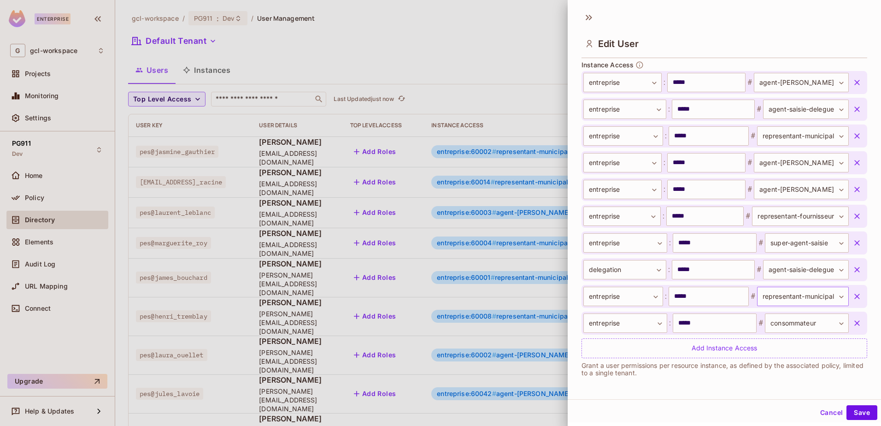
scroll to position [1, 0]
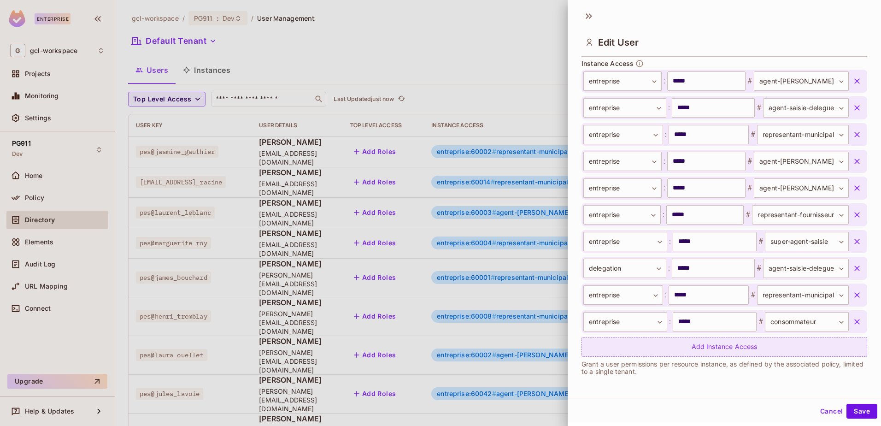
click at [719, 343] on div "Add Instance Access" at bounding box center [725, 347] width 286 height 20
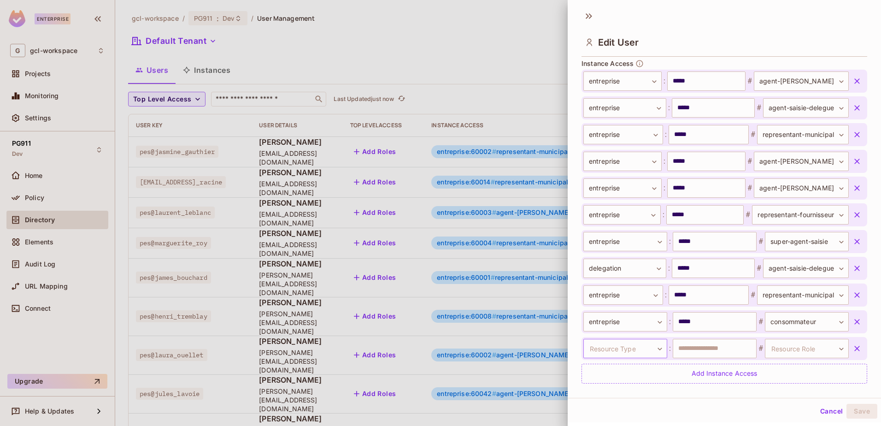
click at [645, 347] on body "Enterprise G gcl-workspace Projects Monitoring Settings PG911 Dev Home Policy D…" at bounding box center [440, 213] width 881 height 426
click at [592, 392] on li "entreprise" at bounding box center [619, 390] width 85 height 17
click at [680, 348] on input "text" at bounding box center [715, 348] width 84 height 19
type input "*****"
click at [788, 348] on body "Enterprise G gcl-workspace Projects Monitoring Settings PG911 Dev Home Policy D…" at bounding box center [440, 213] width 881 height 426
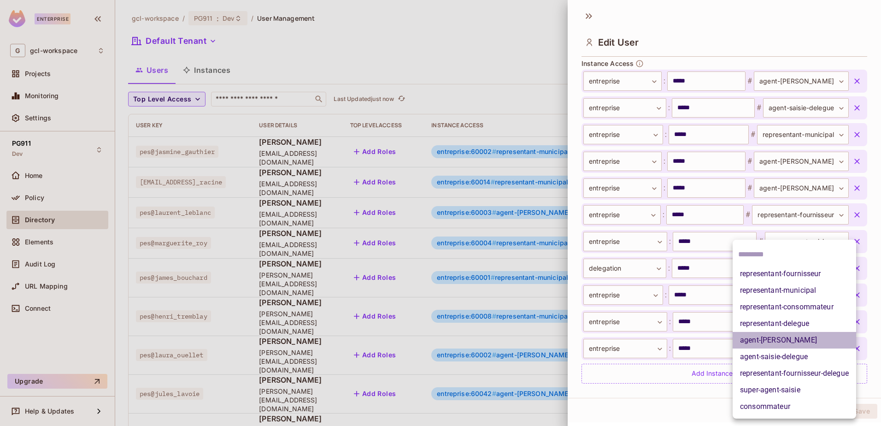
click at [751, 337] on li "agent-[PERSON_NAME]" at bounding box center [794, 340] width 123 height 17
type input "**********"
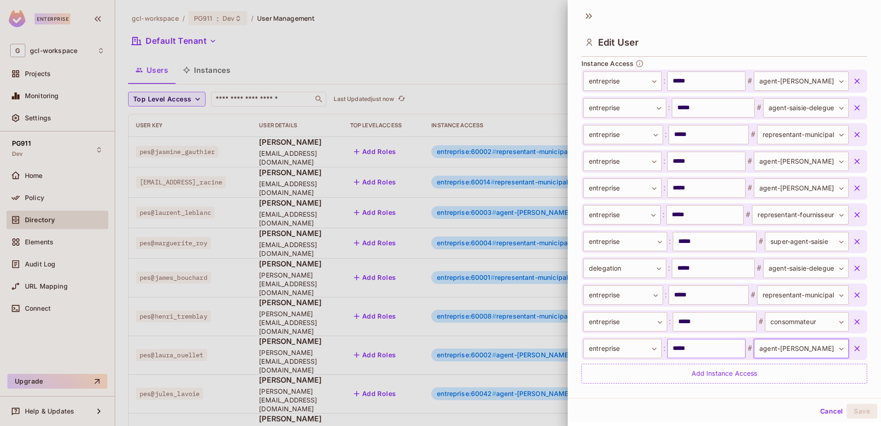
click at [717, 350] on input "*****" at bounding box center [706, 348] width 78 height 19
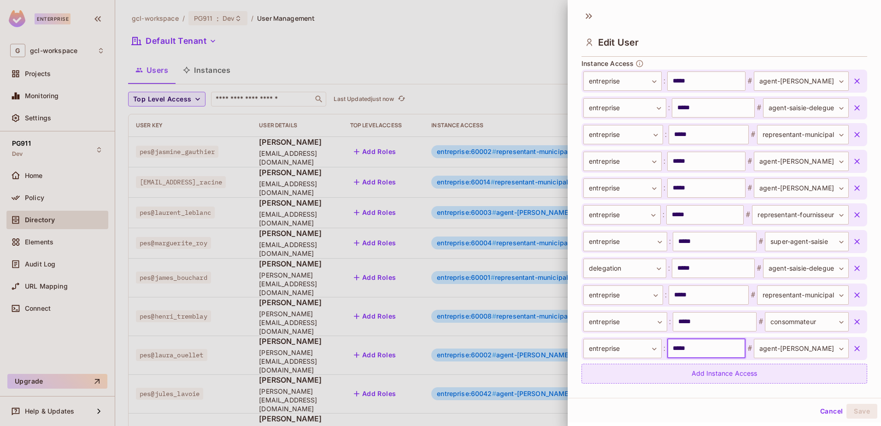
click at [702, 376] on div "Add Instance Access" at bounding box center [725, 374] width 286 height 20
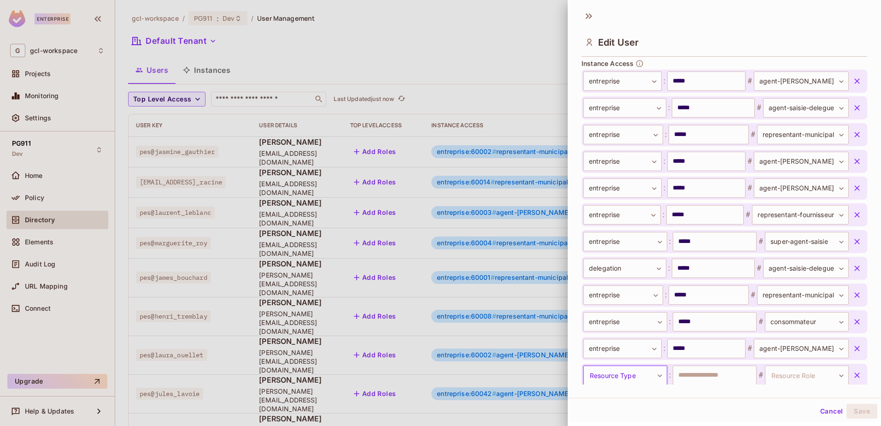
scroll to position [332, 0]
click at [612, 380] on body "Enterprise G gcl-workspace Projects Monitoring Settings PG911 Dev Home Policy D…" at bounding box center [440, 213] width 881 height 426
click at [594, 407] on li "delegation" at bounding box center [619, 406] width 85 height 17
click at [728, 371] on input "text" at bounding box center [715, 374] width 84 height 19
type input "*****"
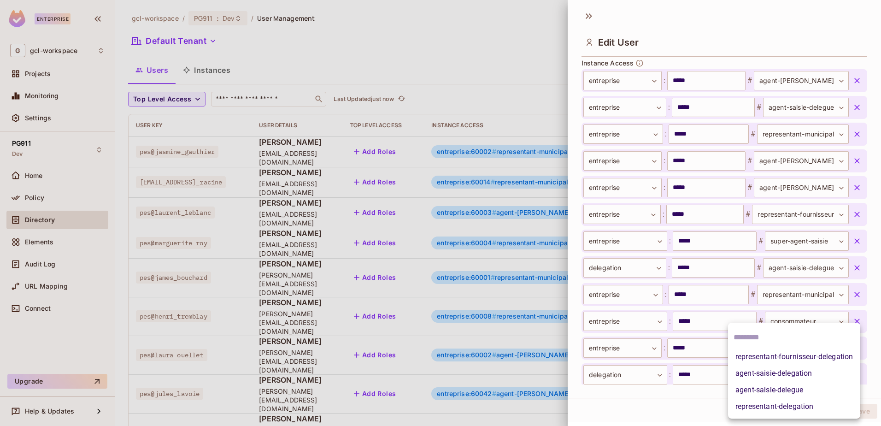
click at [813, 377] on body "Enterprise G gcl-workspace Projects Monitoring Settings PG911 Dev Home Policy D…" at bounding box center [440, 213] width 881 height 426
click at [760, 376] on li "agent-saisie-delegation" at bounding box center [794, 373] width 132 height 17
type input "**********"
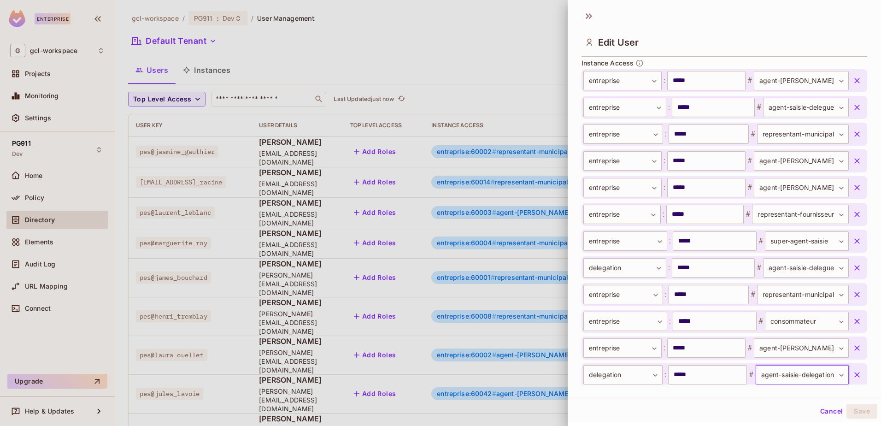
scroll to position [397, 0]
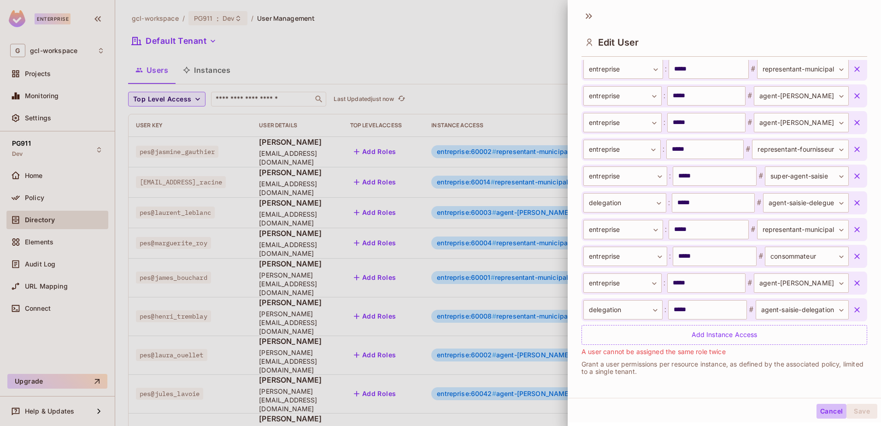
click at [823, 412] on button "Cancel" at bounding box center [832, 411] width 30 height 15
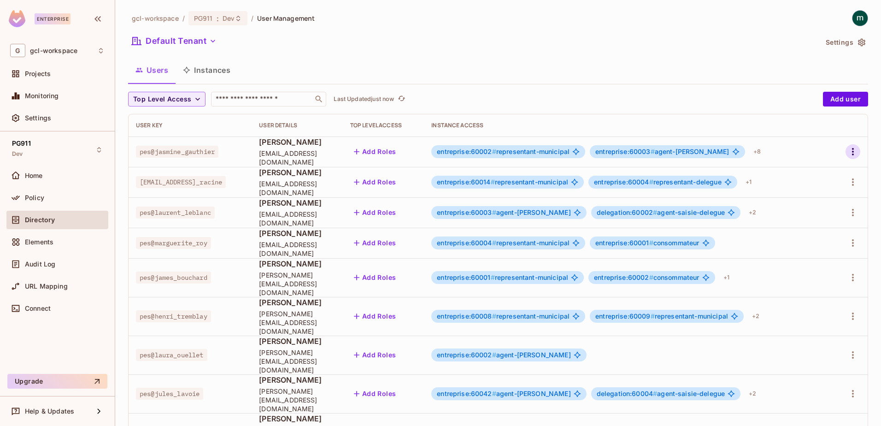
click at [847, 151] on icon "button" at bounding box center [852, 151] width 11 height 11
click at [799, 174] on div "Edit" at bounding box center [797, 172] width 12 height 9
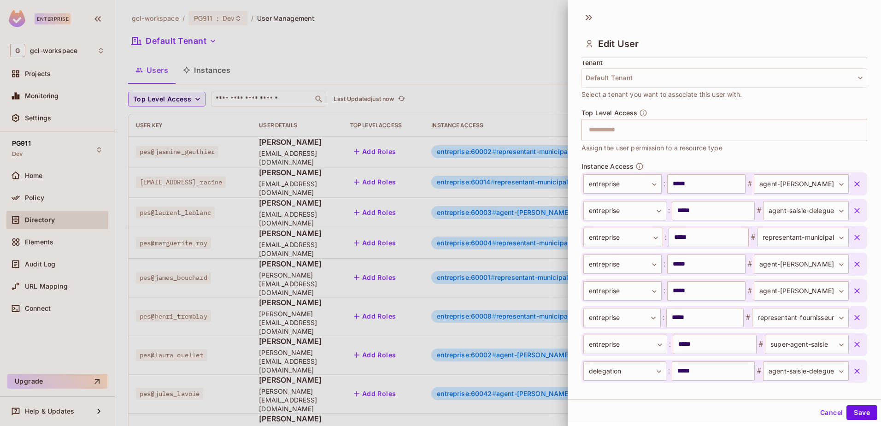
scroll to position [332, 0]
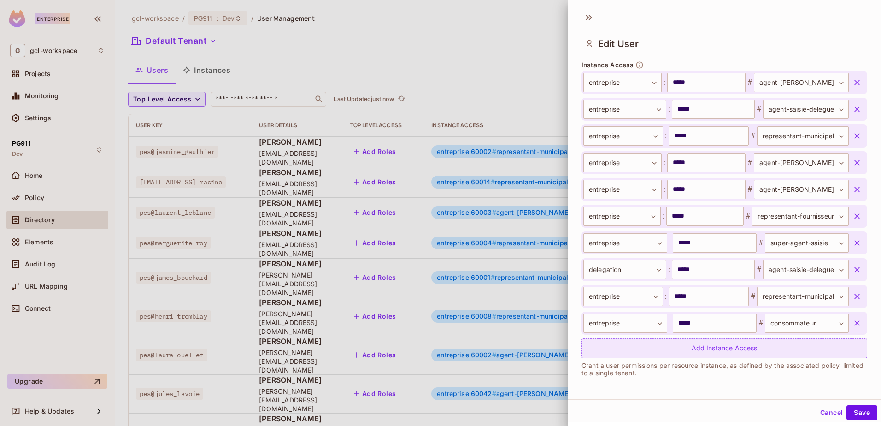
click at [696, 347] on div "Add Instance Access" at bounding box center [725, 348] width 286 height 20
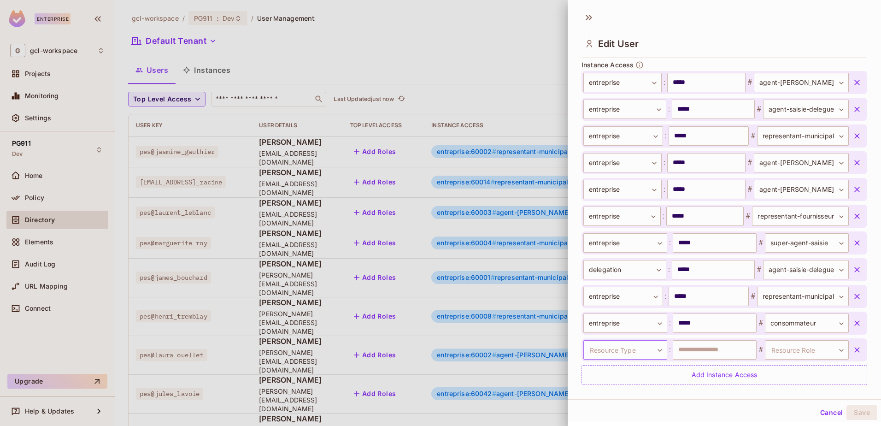
click at [644, 351] on body "Enterprise G gcl-workspace Projects Monitoring Settings PG911 Dev Home Policy D…" at bounding box center [440, 213] width 881 height 426
click at [594, 403] on li "delegation" at bounding box center [619, 406] width 85 height 17
click at [710, 345] on input "text" at bounding box center [715, 349] width 84 height 19
type input "*****"
click at [776, 350] on body "Enterprise G gcl-workspace Projects Monitoring Settings PG911 Dev Home Policy D…" at bounding box center [440, 213] width 881 height 426
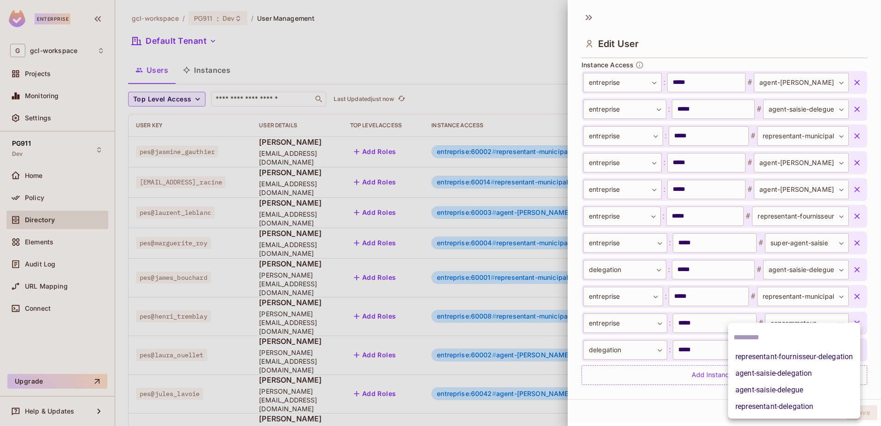
click at [771, 374] on li "agent-saisie-delegation" at bounding box center [794, 373] width 132 height 17
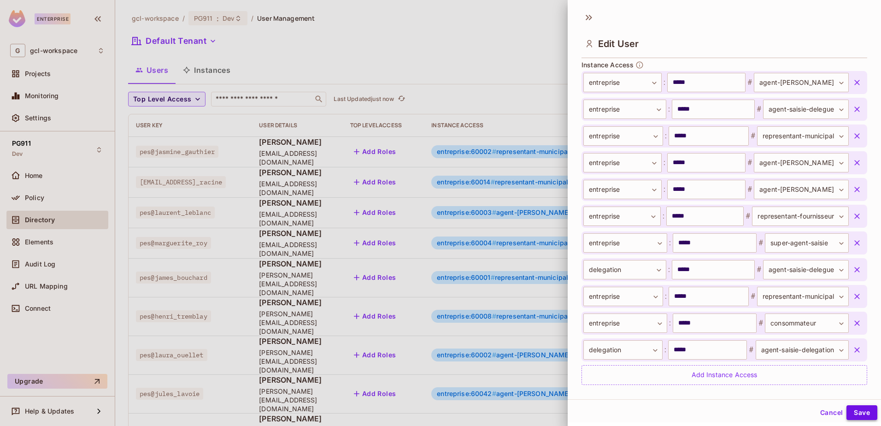
click at [850, 411] on button "Save" at bounding box center [861, 412] width 31 height 15
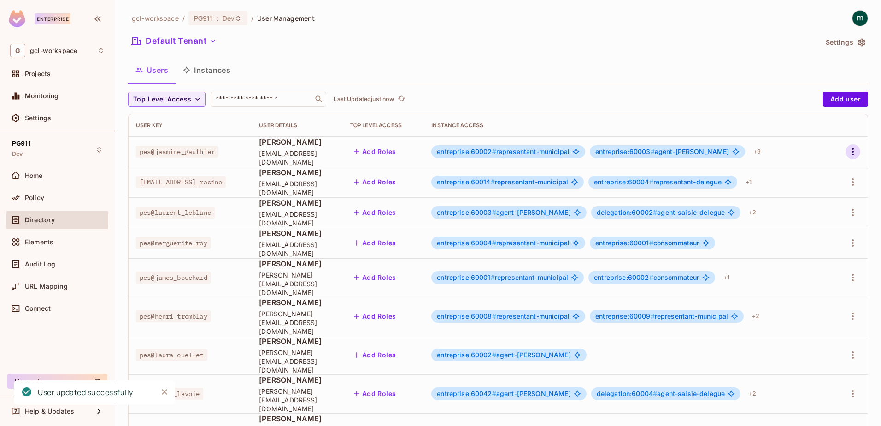
click at [847, 150] on icon "button" at bounding box center [852, 151] width 11 height 11
click at [789, 173] on span "Edit" at bounding box center [797, 172] width 18 height 15
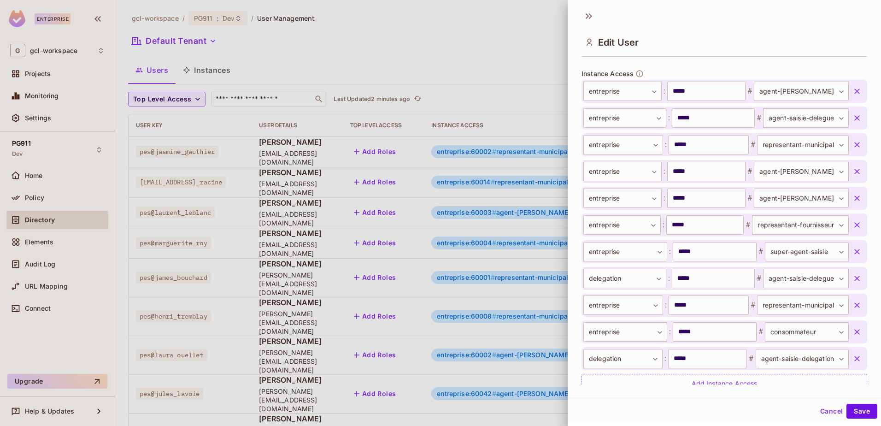
scroll to position [303, 0]
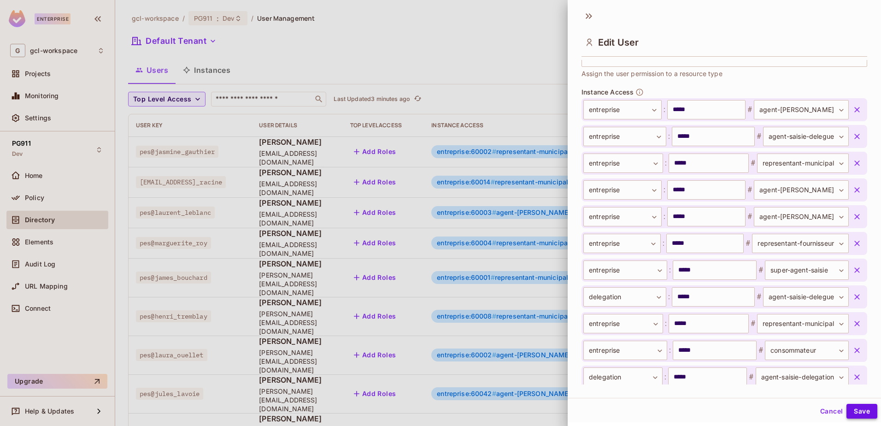
click at [850, 411] on button "Save" at bounding box center [861, 411] width 31 height 15
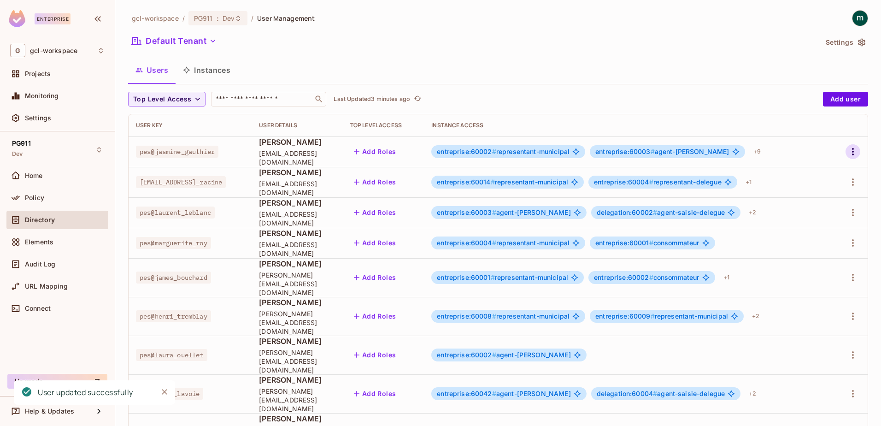
click at [850, 150] on icon "button" at bounding box center [852, 151] width 11 height 11
click at [805, 172] on span "Edit" at bounding box center [797, 172] width 18 height 15
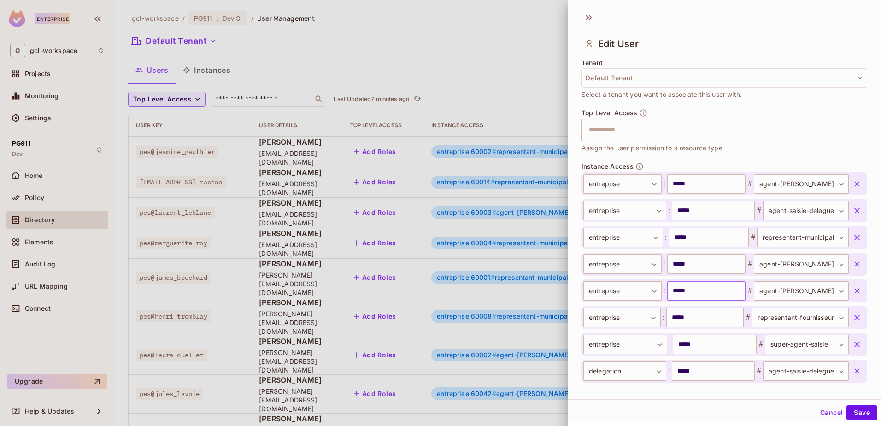
scroll to position [323, 0]
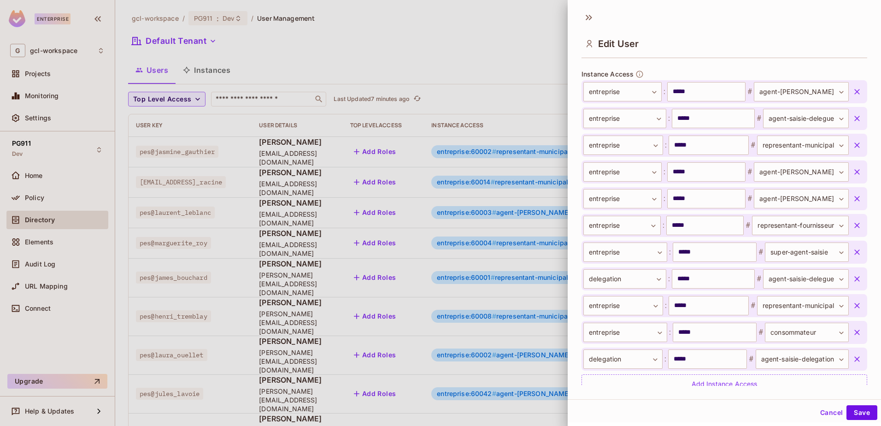
click at [854, 252] on icon "button" at bounding box center [857, 252] width 6 height 6
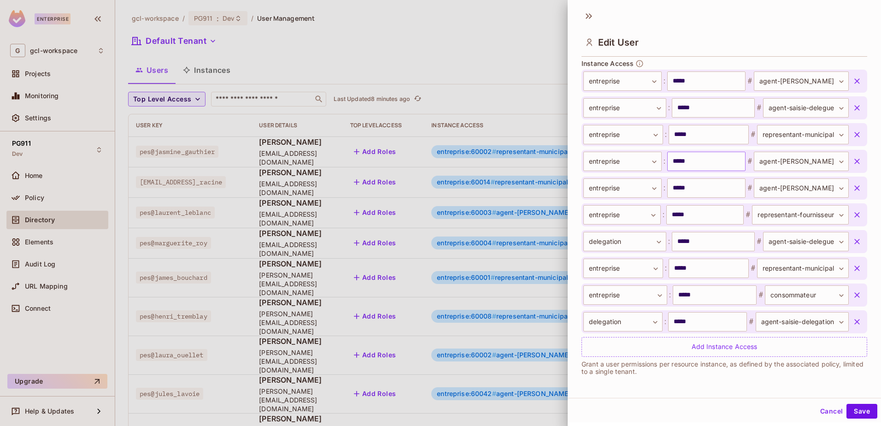
scroll to position [240, 0]
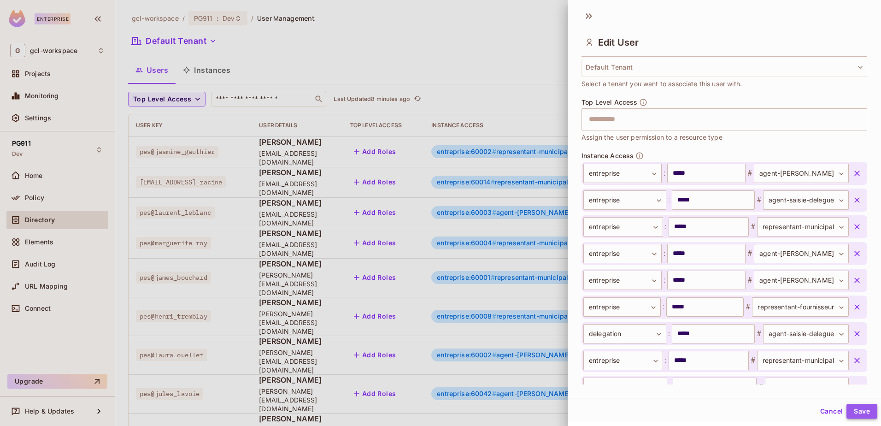
click at [852, 411] on button "Save" at bounding box center [861, 411] width 31 height 15
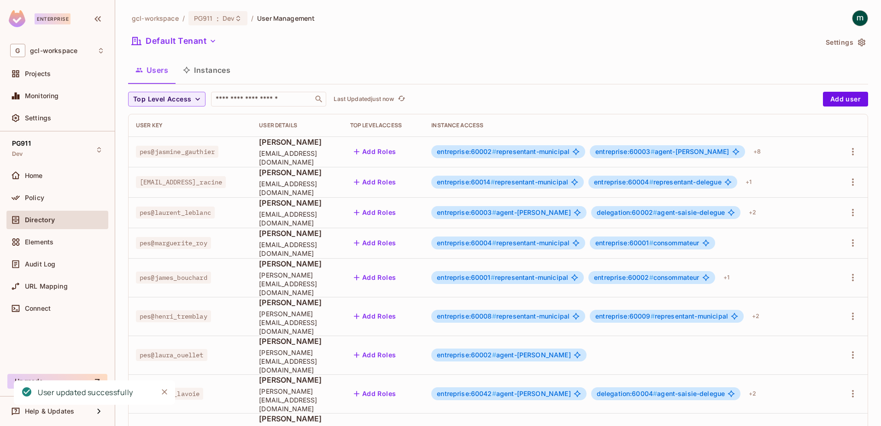
click at [415, 35] on div "Default Tenant" at bounding box center [472, 43] width 689 height 18
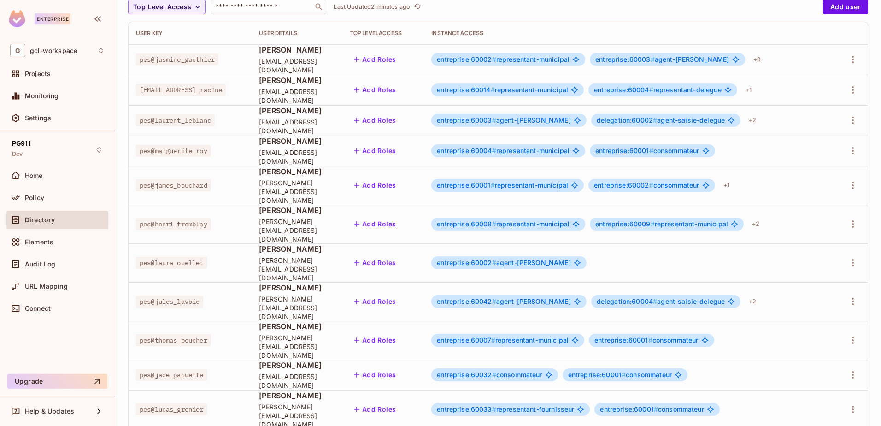
scroll to position [0, 0]
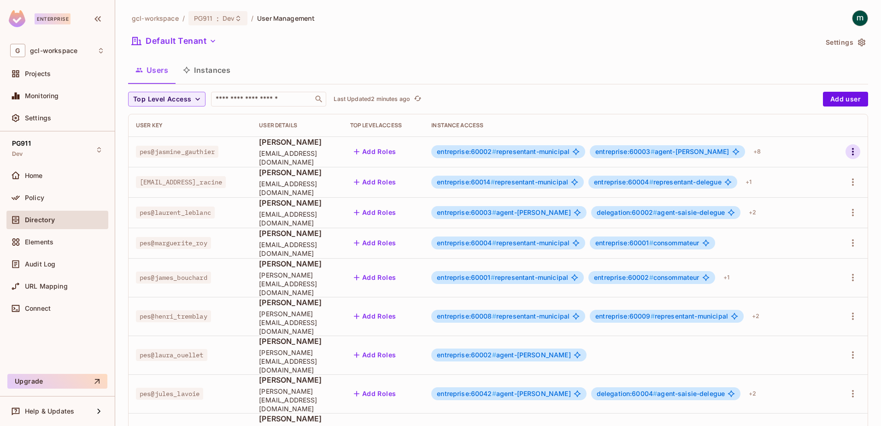
click at [852, 154] on icon "button" at bounding box center [853, 151] width 2 height 7
click at [802, 172] on div "Edit" at bounding box center [797, 172] width 12 height 9
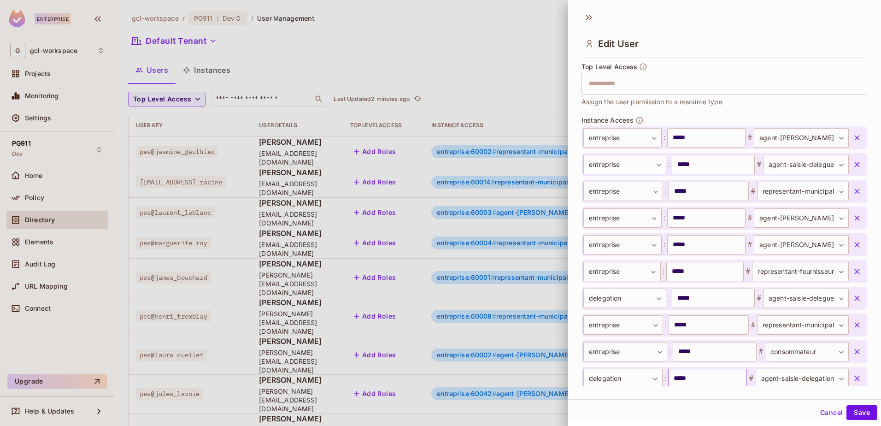
scroll to position [323, 0]
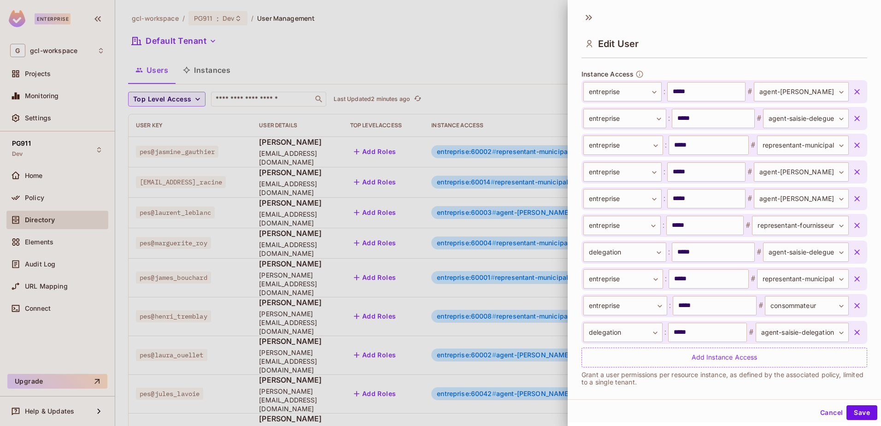
click at [852, 329] on icon "button" at bounding box center [856, 332] width 9 height 9
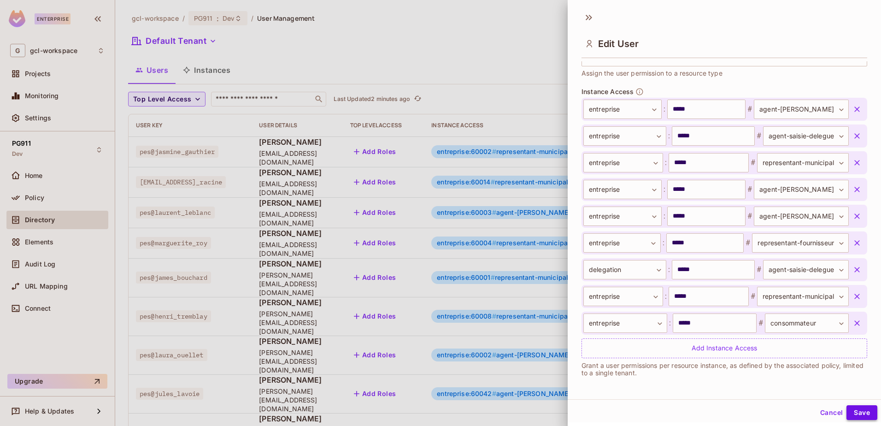
click at [849, 411] on button "Save" at bounding box center [861, 412] width 31 height 15
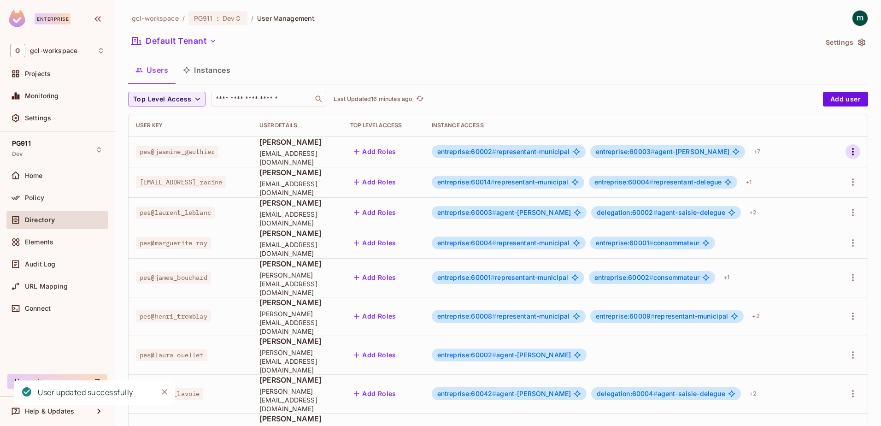
click at [847, 152] on icon "button" at bounding box center [852, 151] width 11 height 11
click at [788, 171] on div "Edit" at bounding box center [790, 172] width 34 height 15
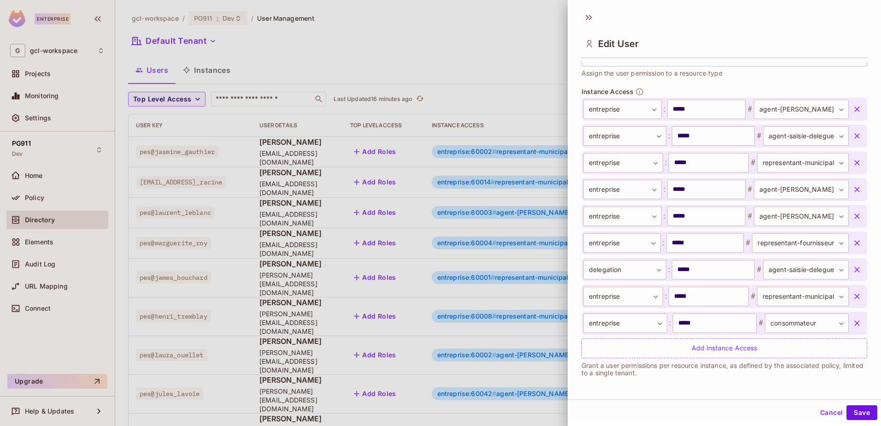
scroll to position [1, 0]
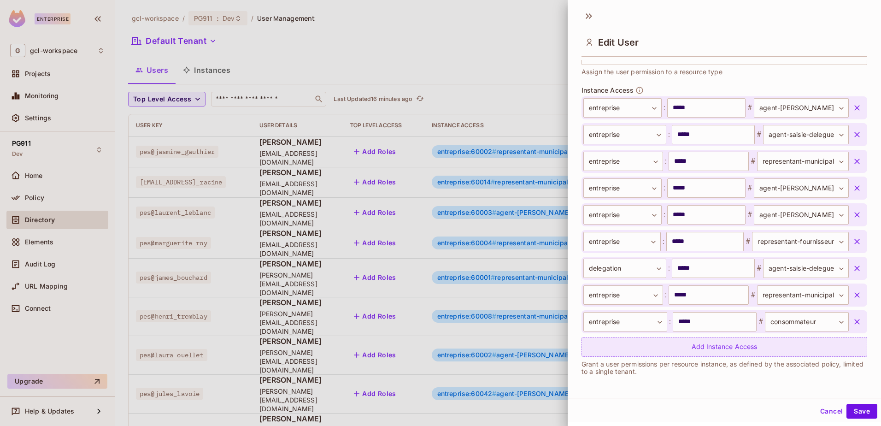
click at [721, 346] on div "Add Instance Access" at bounding box center [725, 347] width 286 height 20
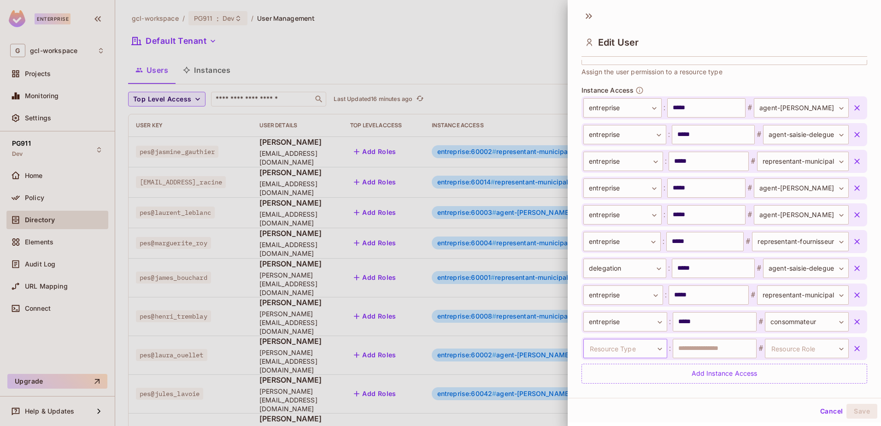
click at [652, 346] on body "Enterprise G gcl-workspace Projects Monitoring Settings PG911 Dev Home Policy D…" at bounding box center [440, 213] width 881 height 426
click at [597, 387] on li "entreprise" at bounding box center [619, 390] width 85 height 17
click at [689, 346] on input "text" at bounding box center [715, 348] width 84 height 19
type input "*****"
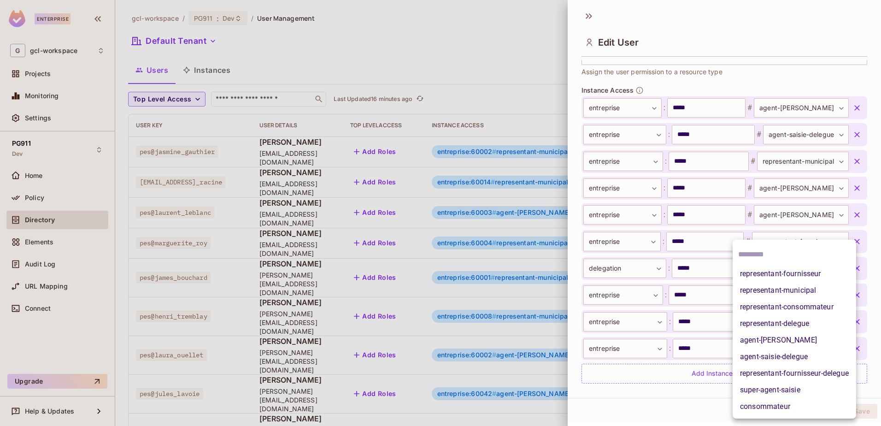
click at [811, 347] on body "Enterprise G gcl-workspace Projects Monitoring Settings PG911 Dev Home Policy D…" at bounding box center [440, 213] width 881 height 426
click at [770, 293] on li "representant-municipal" at bounding box center [794, 290] width 123 height 17
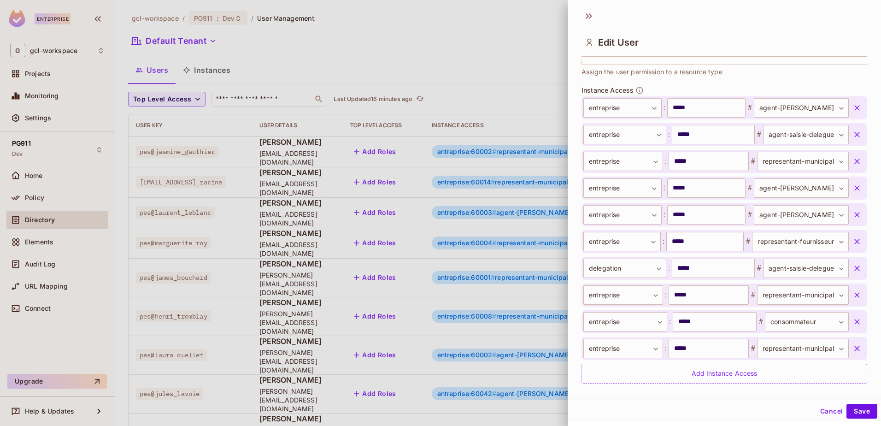
scroll to position [332, 0]
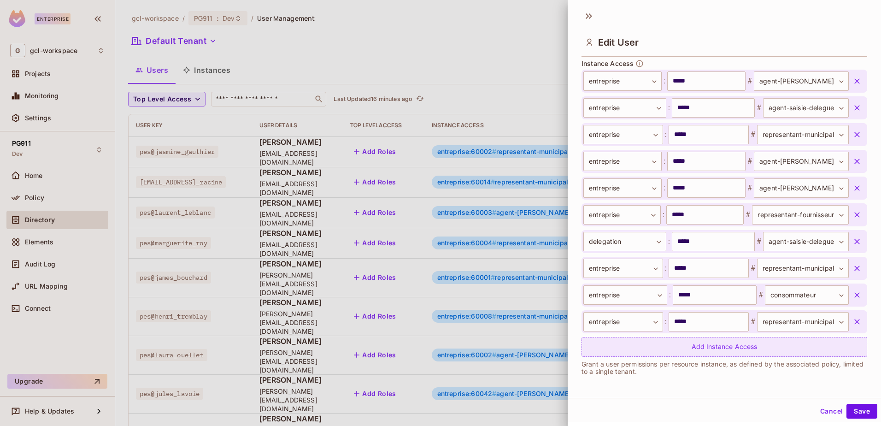
click at [653, 347] on div "Add Instance Access" at bounding box center [725, 347] width 286 height 20
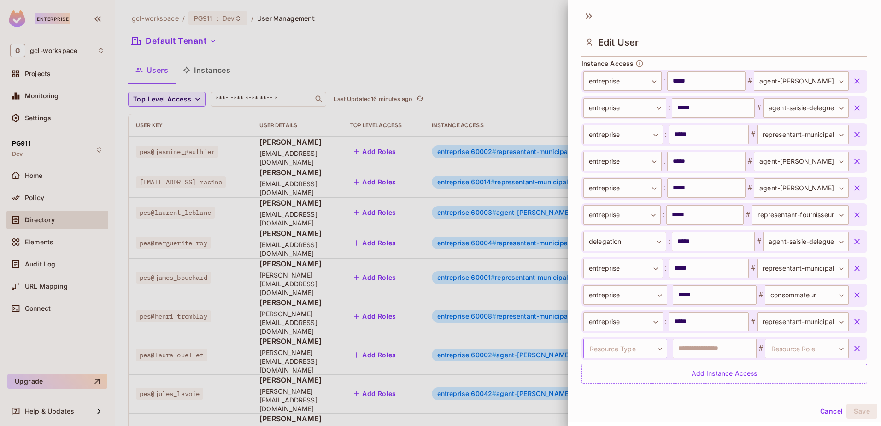
click at [653, 348] on body "Enterprise G gcl-workspace Projects Monitoring Settings PG911 Dev Home Policy D…" at bounding box center [440, 213] width 881 height 426
click at [600, 406] on li "delegation" at bounding box center [619, 406] width 85 height 17
click at [692, 346] on input "text" at bounding box center [715, 348] width 84 height 19
type input "*****"
click at [827, 349] on body "Enterprise G gcl-workspace Projects Monitoring Settings PG911 Dev Home Policy D…" at bounding box center [440, 213] width 881 height 426
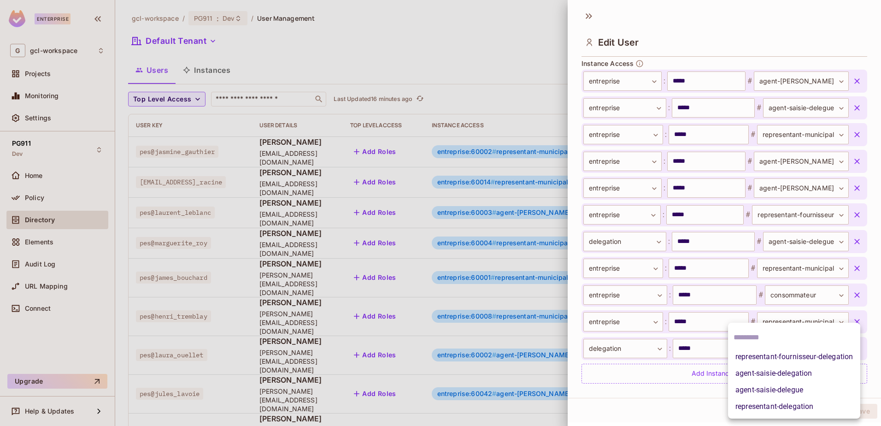
click at [768, 375] on li "agent-saisie-delegation" at bounding box center [794, 373] width 132 height 17
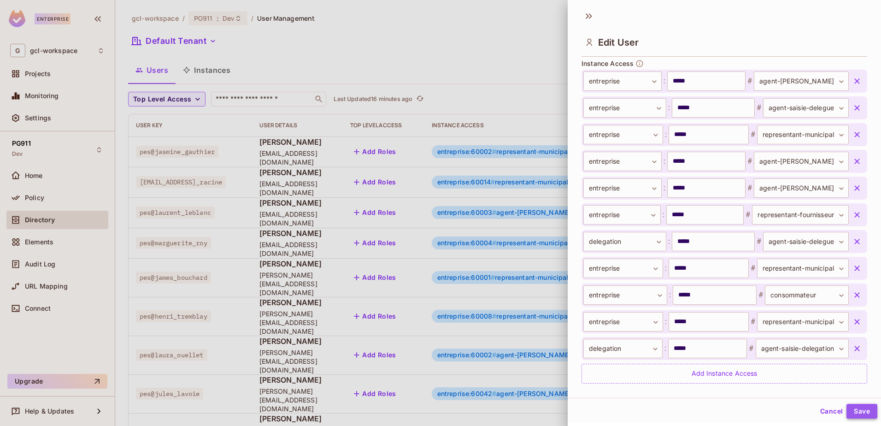
click at [846, 409] on button "Save" at bounding box center [861, 411] width 31 height 15
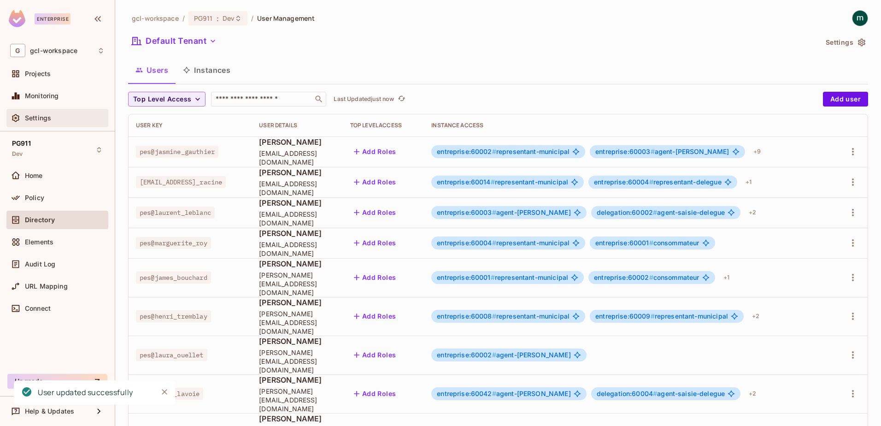
click at [33, 117] on span "Settings" at bounding box center [38, 117] width 26 height 7
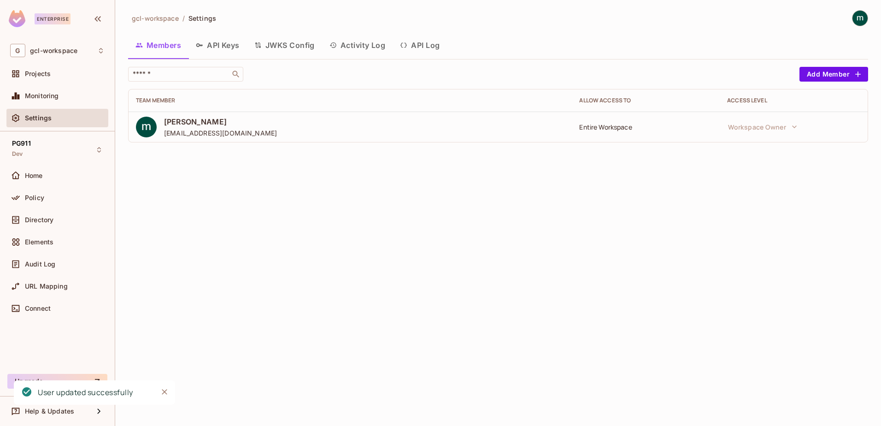
click at [223, 44] on button "API Keys" at bounding box center [217, 45] width 59 height 23
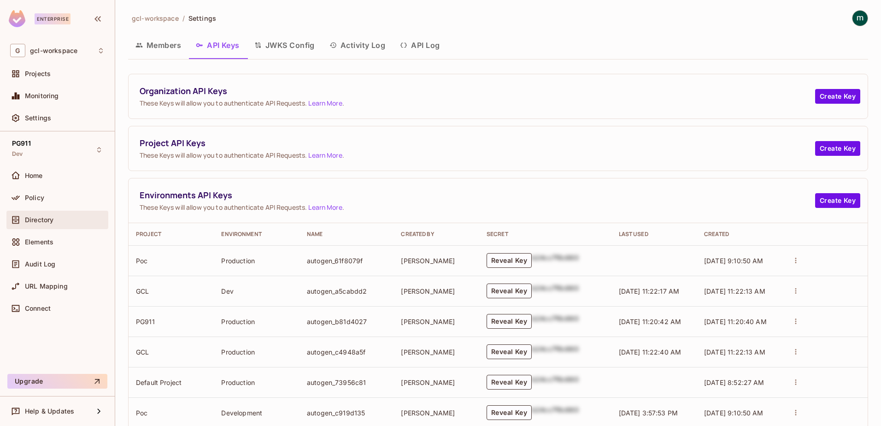
click at [33, 221] on span "Directory" at bounding box center [39, 219] width 29 height 7
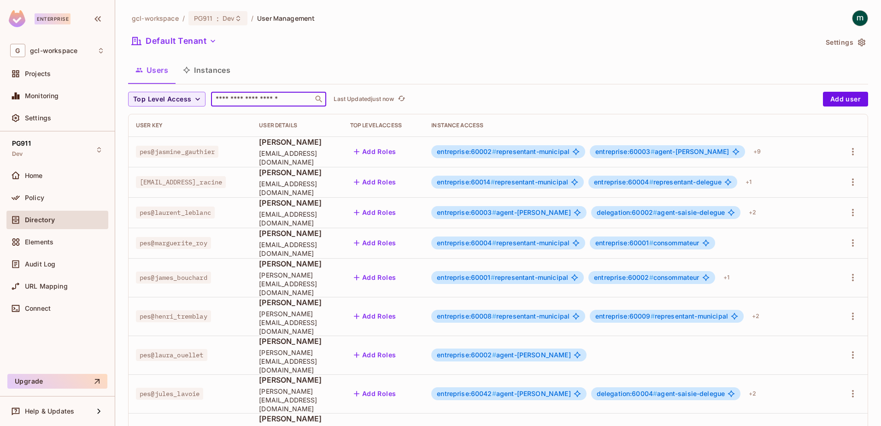
click at [232, 100] on input "text" at bounding box center [262, 98] width 97 height 9
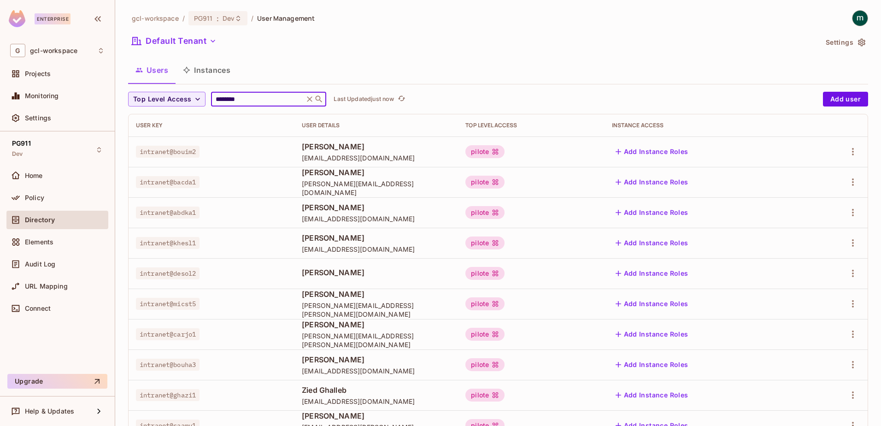
type input "********"
click at [25, 197] on span "Policy" at bounding box center [34, 197] width 19 height 7
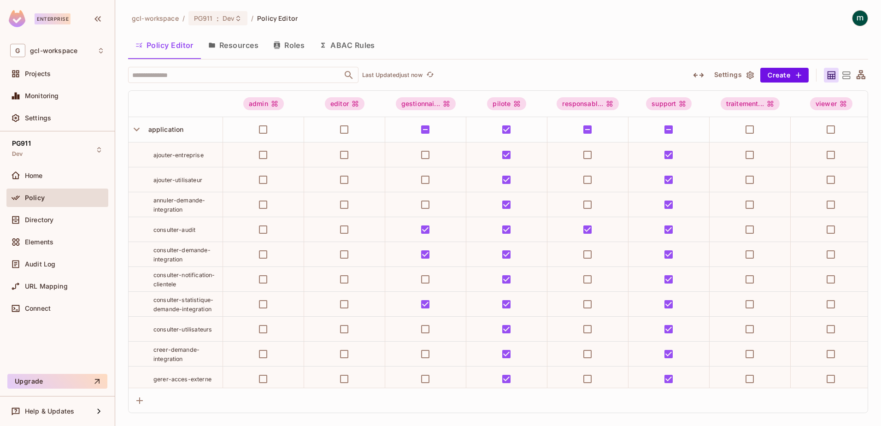
click at [580, 31] on div "gcl-workspace / PG911 : Dev / Policy Editor Policy Editor Resources Roles ABAC …" at bounding box center [498, 211] width 740 height 403
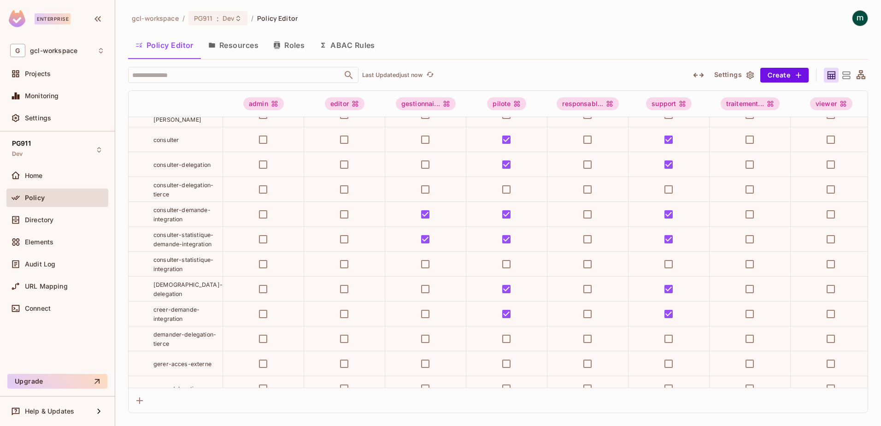
scroll to position [1054, 0]
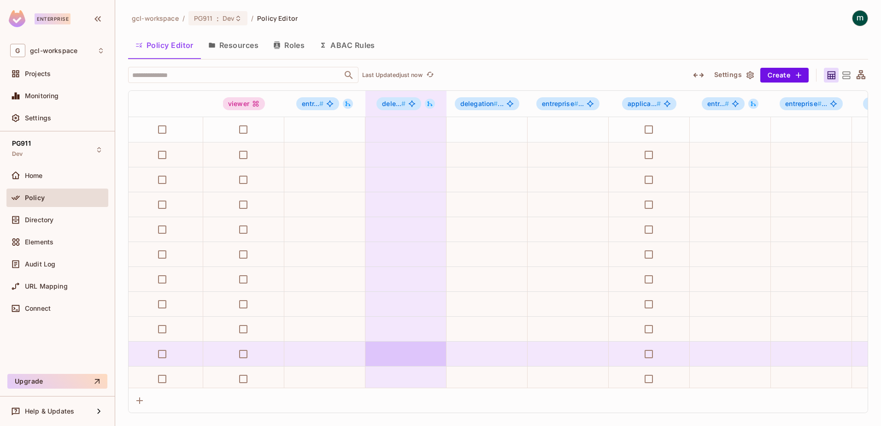
scroll to position [0, 659]
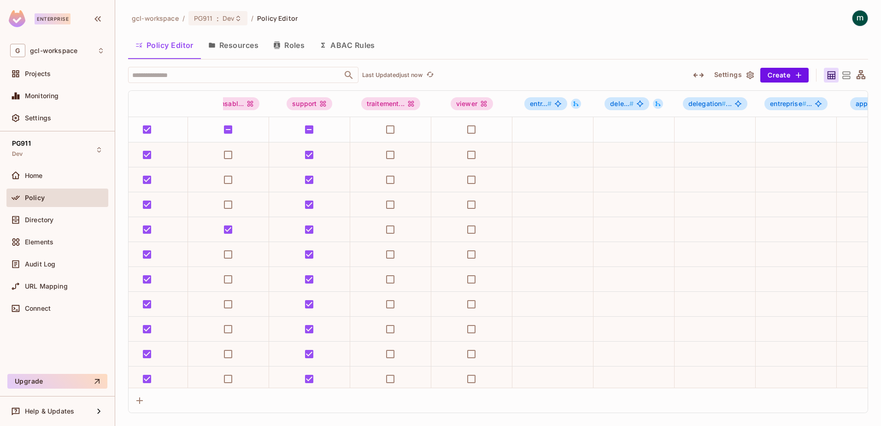
scroll to position [0, 503]
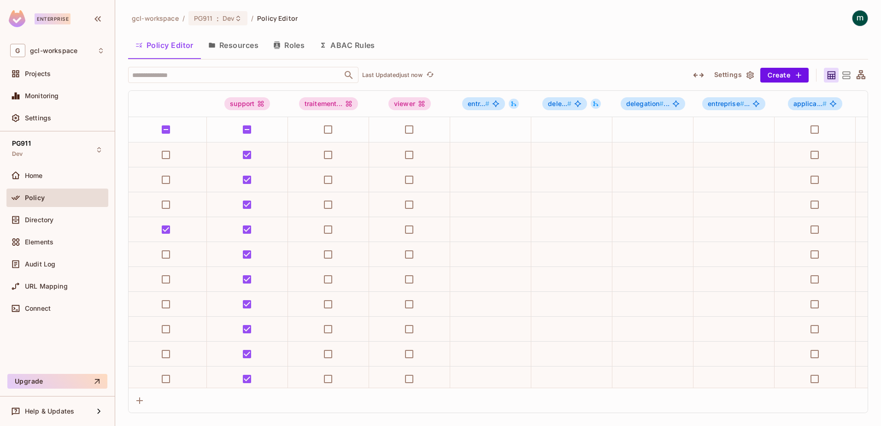
click at [296, 47] on button "Roles" at bounding box center [289, 45] width 46 height 23
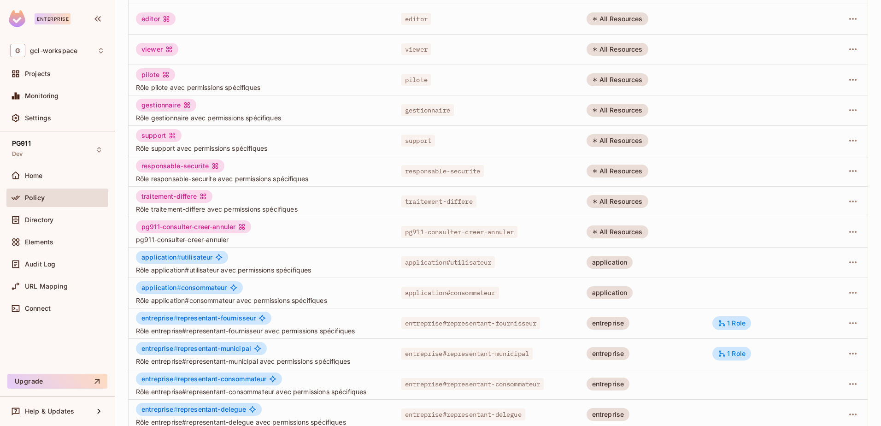
scroll to position [180, 0]
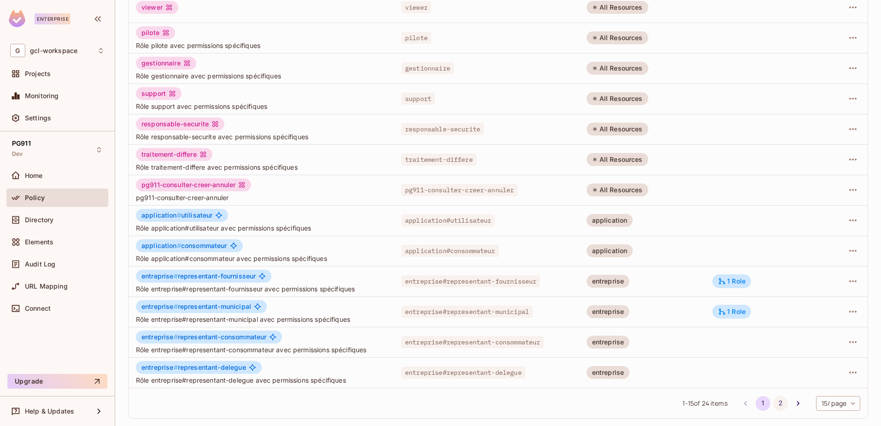
click at [773, 402] on button "2" at bounding box center [780, 403] width 15 height 15
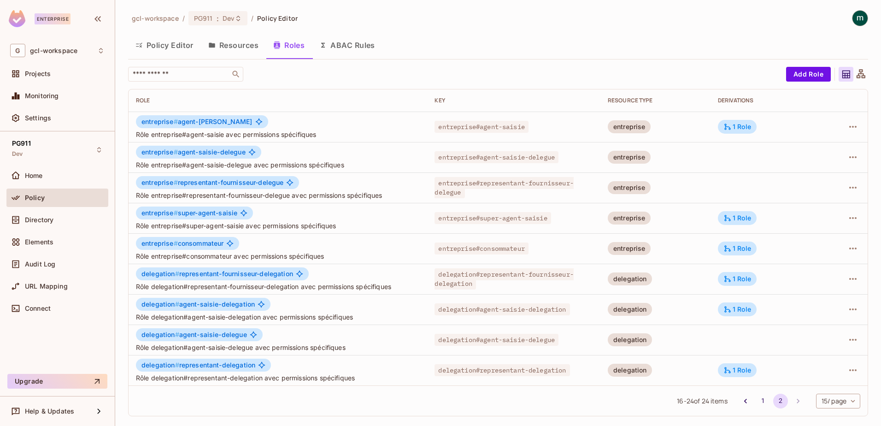
scroll to position [0, 0]
click at [442, 45] on div "Policy Editor Resources Roles ABAC Rules" at bounding box center [498, 45] width 740 height 23
click at [511, 35] on div "Policy Editor Resources Roles ABAC Rules" at bounding box center [498, 45] width 740 height 23
click at [234, 46] on button "Resources" at bounding box center [233, 45] width 65 height 23
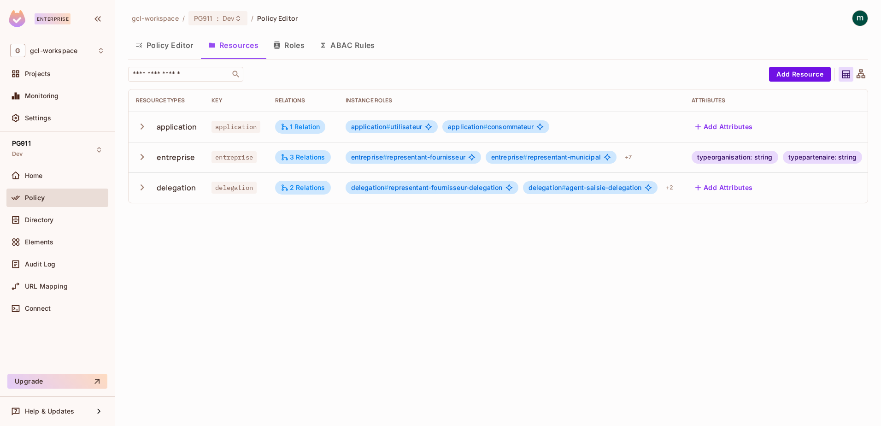
click at [299, 43] on button "Roles" at bounding box center [289, 45] width 46 height 23
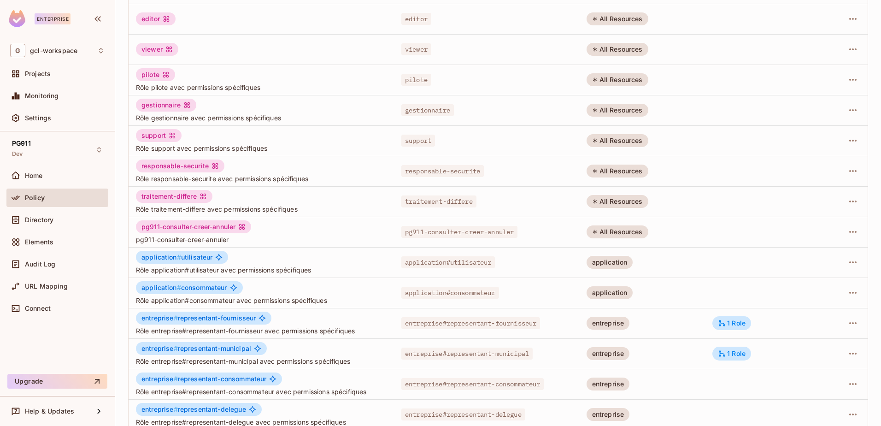
scroll to position [180, 0]
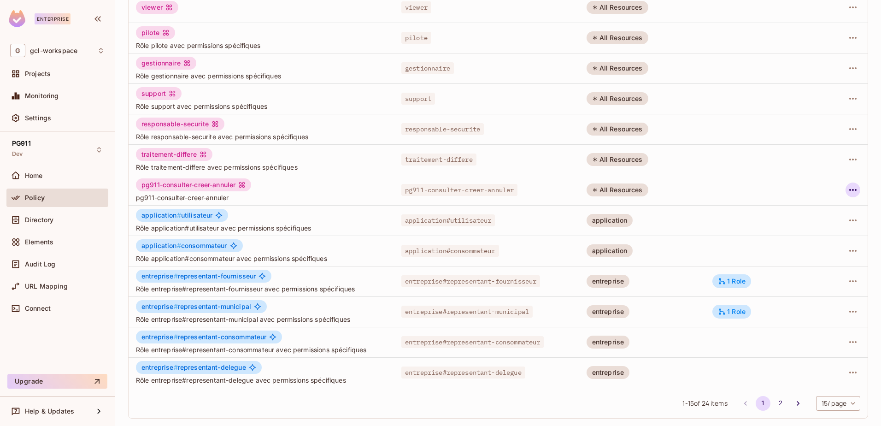
click at [849, 190] on icon "button" at bounding box center [852, 190] width 7 height 2
click at [796, 251] on div "Delete Role" at bounding box center [808, 251] width 35 height 9
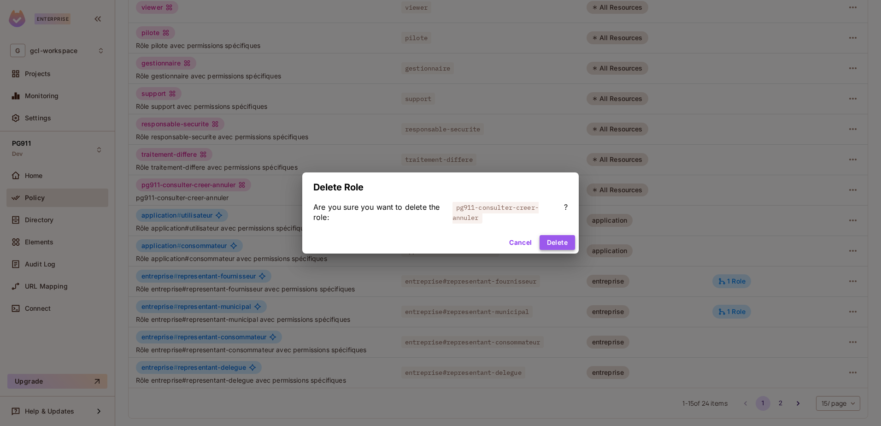
click at [549, 241] on button "Delete" at bounding box center [557, 242] width 35 height 15
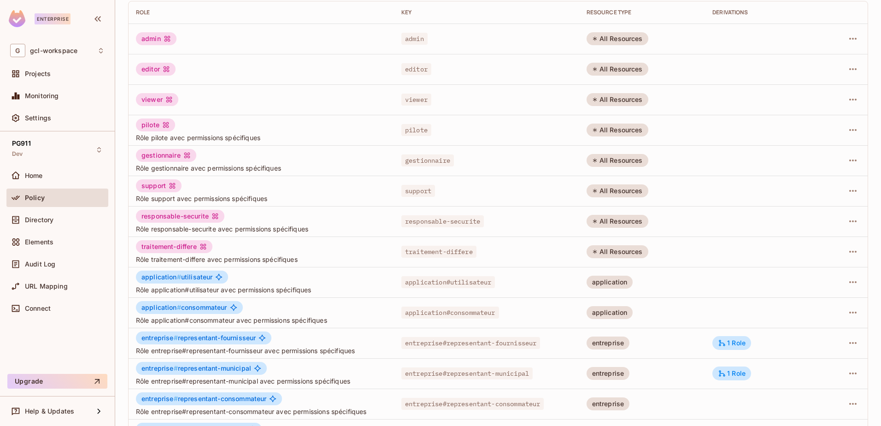
scroll to position [134, 0]
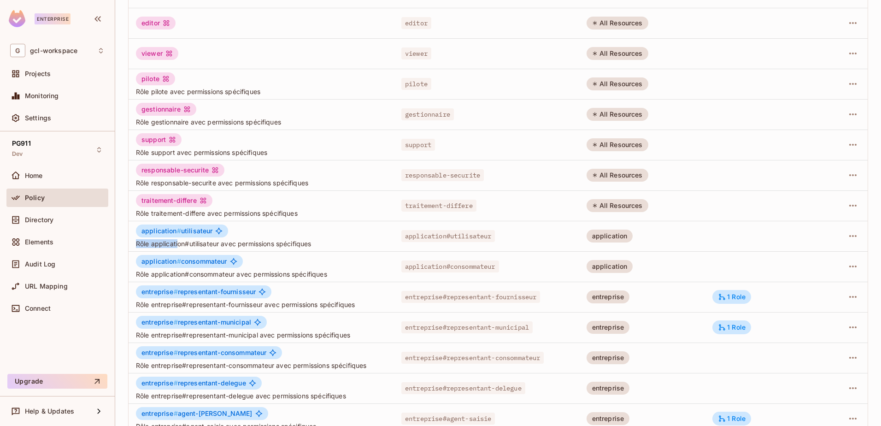
drag, startPoint x: 135, startPoint y: 246, endPoint x: 177, endPoint y: 244, distance: 41.5
click at [177, 244] on td "application # utilisateur Rôle application#utilisateur avec permissions spécifi…" at bounding box center [261, 236] width 265 height 30
drag, startPoint x: 136, startPoint y: 304, endPoint x: 187, endPoint y: 304, distance: 50.7
click at [187, 304] on span "Rôle entreprise#representant-fournisseur avec permissions spécifiques" at bounding box center [261, 304] width 251 height 9
copy span "Rôle entreprise#"
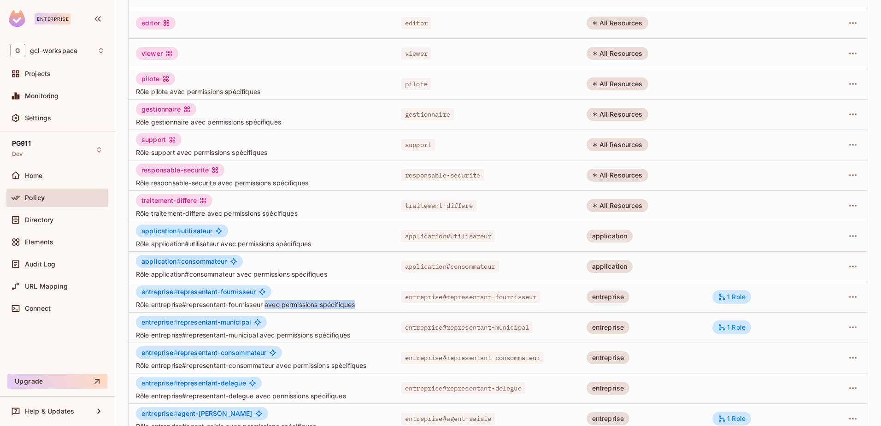
drag, startPoint x: 268, startPoint y: 305, endPoint x: 360, endPoint y: 306, distance: 91.7
click at [360, 306] on span "Rôle entreprise#representant-fournisseur avec permissions spécifiques" at bounding box center [261, 304] width 251 height 9
copy span "avec permissions spécifiques"
click at [847, 264] on icon "button" at bounding box center [852, 266] width 11 height 11
click at [798, 288] on div "Edit Role" at bounding box center [805, 287] width 28 height 9
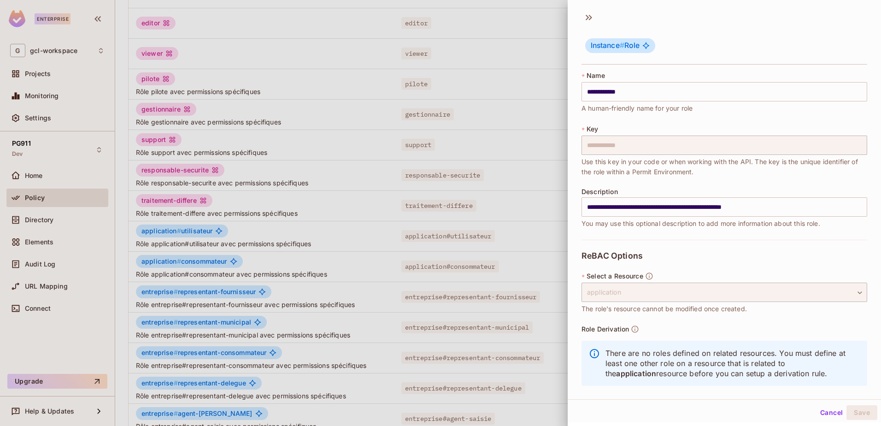
click at [348, 270] on div at bounding box center [440, 213] width 881 height 426
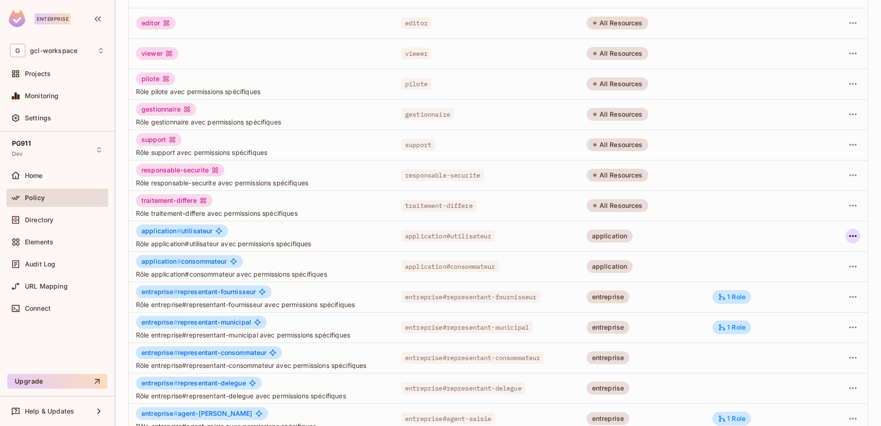
click at [847, 234] on icon "button" at bounding box center [852, 235] width 11 height 11
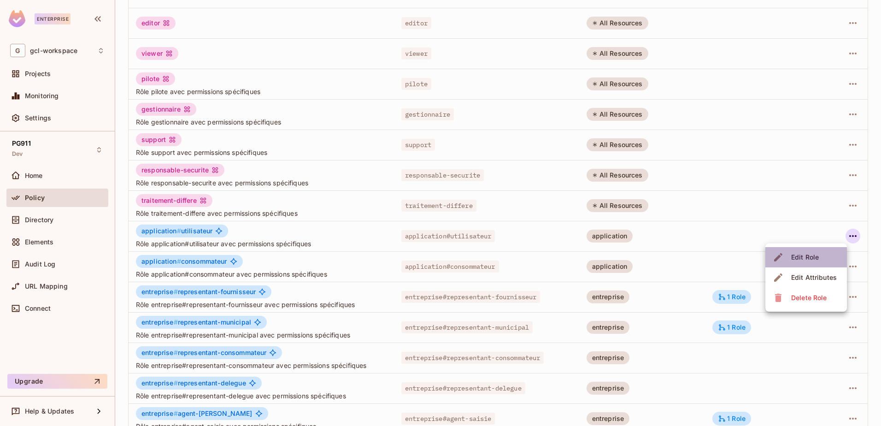
click at [797, 258] on div "Edit Role" at bounding box center [805, 257] width 28 height 9
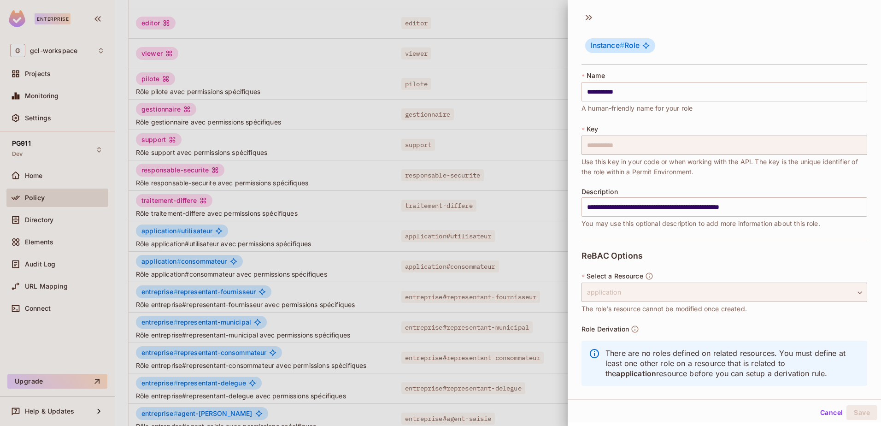
click at [500, 65] on div at bounding box center [440, 213] width 881 height 426
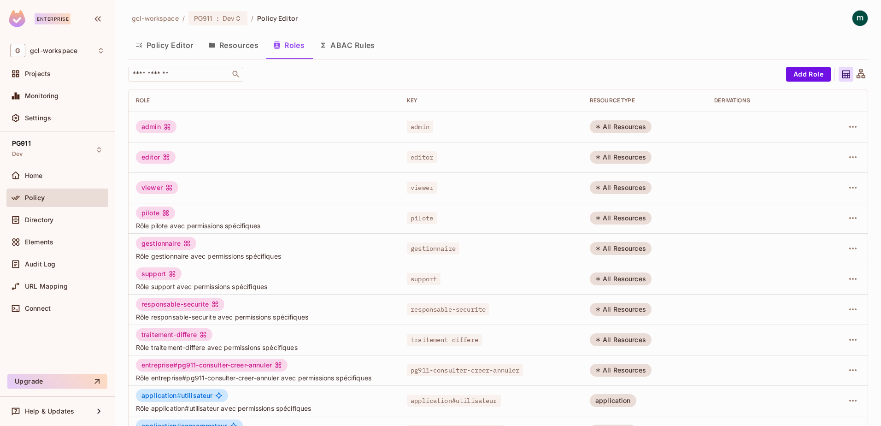
scroll to position [46, 0]
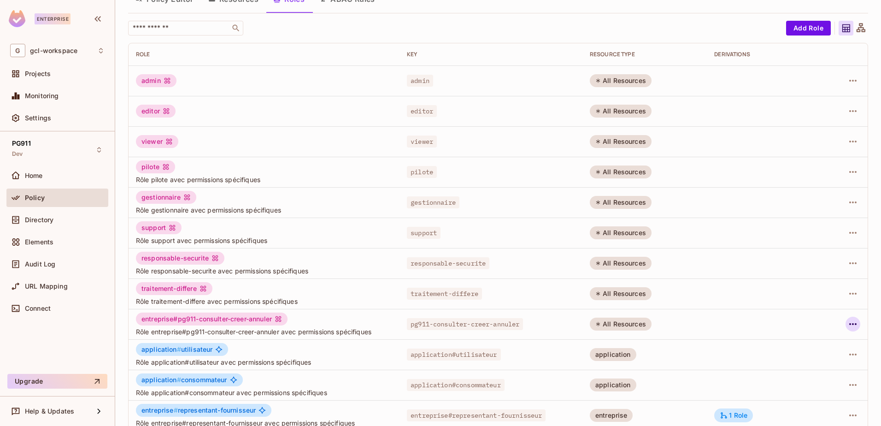
click at [848, 323] on icon "button" at bounding box center [852, 323] width 11 height 11
click at [796, 346] on div "Edit Role" at bounding box center [805, 345] width 28 height 9
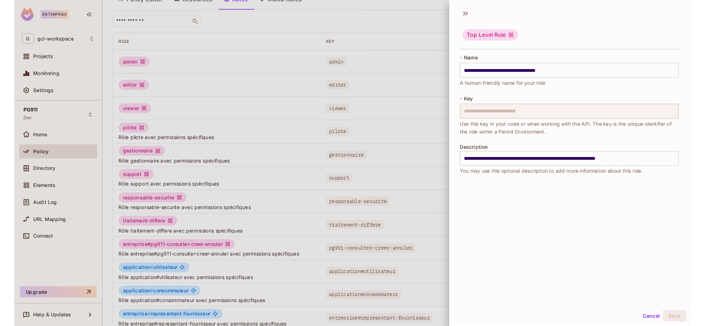
scroll to position [1, 0]
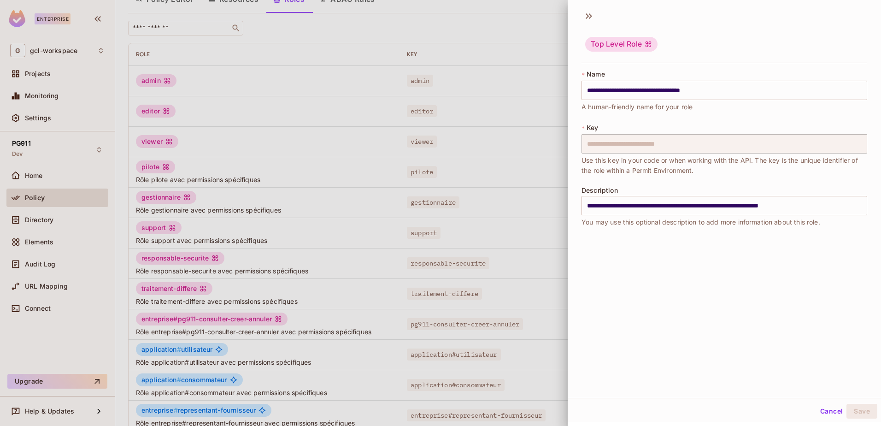
click at [817, 410] on button "Cancel" at bounding box center [832, 411] width 30 height 15
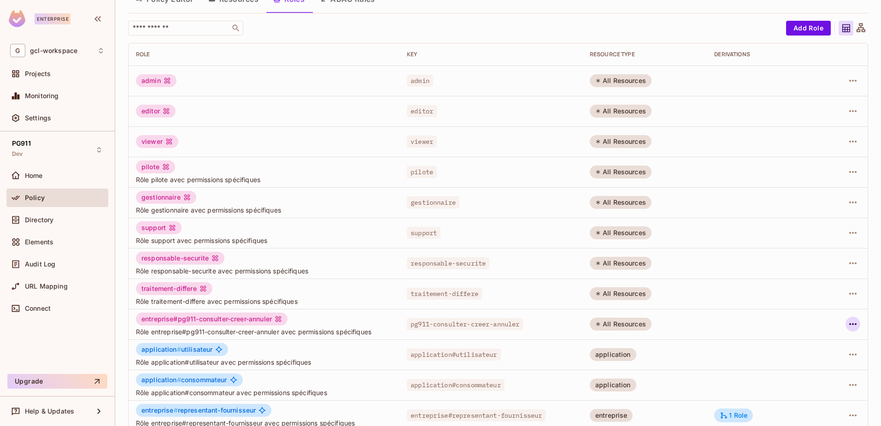
click at [847, 322] on icon "button" at bounding box center [852, 323] width 11 height 11
click at [796, 386] on div "Delete Role" at bounding box center [808, 385] width 35 height 9
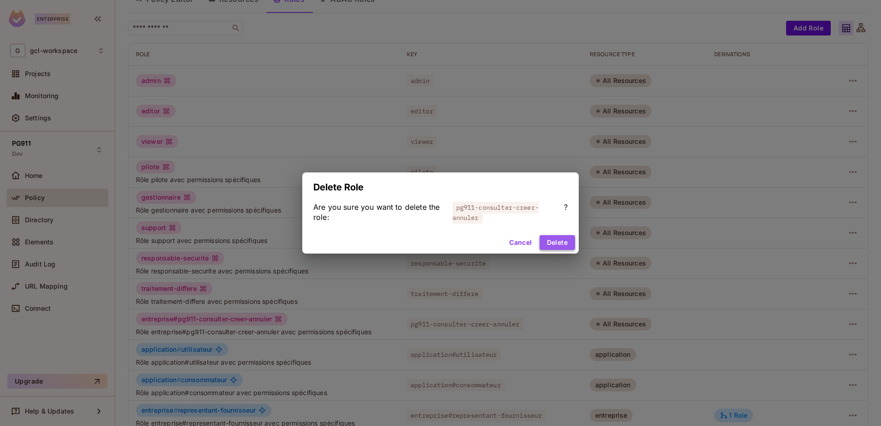
click at [552, 241] on button "Delete" at bounding box center [557, 242] width 35 height 15
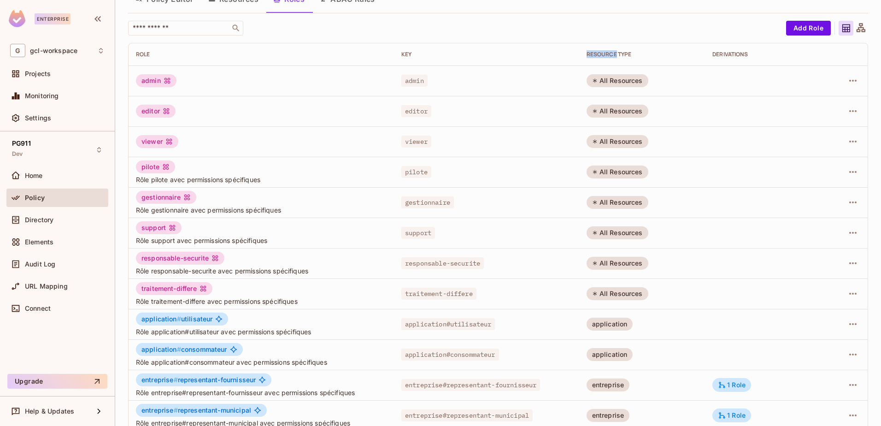
drag, startPoint x: 617, startPoint y: 54, endPoint x: 586, endPoint y: 52, distance: 30.5
click at [587, 52] on div "RESOURCE TYPE" at bounding box center [643, 54] width 112 height 7
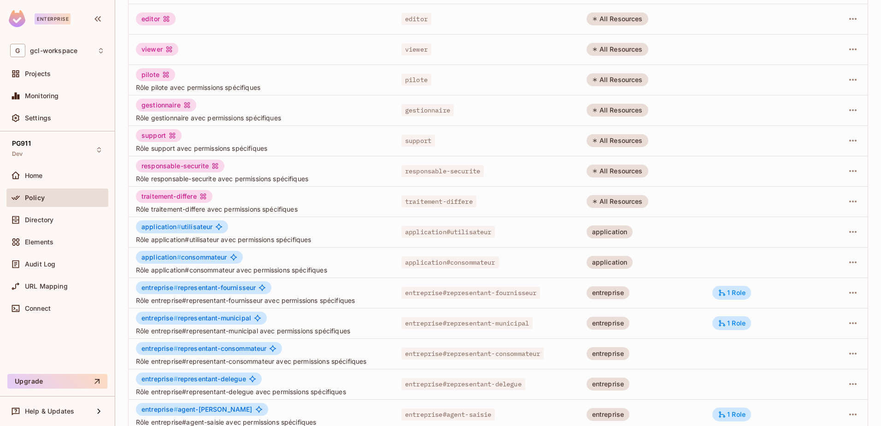
scroll to position [180, 0]
